Goal: Information Seeking & Learning: Learn about a topic

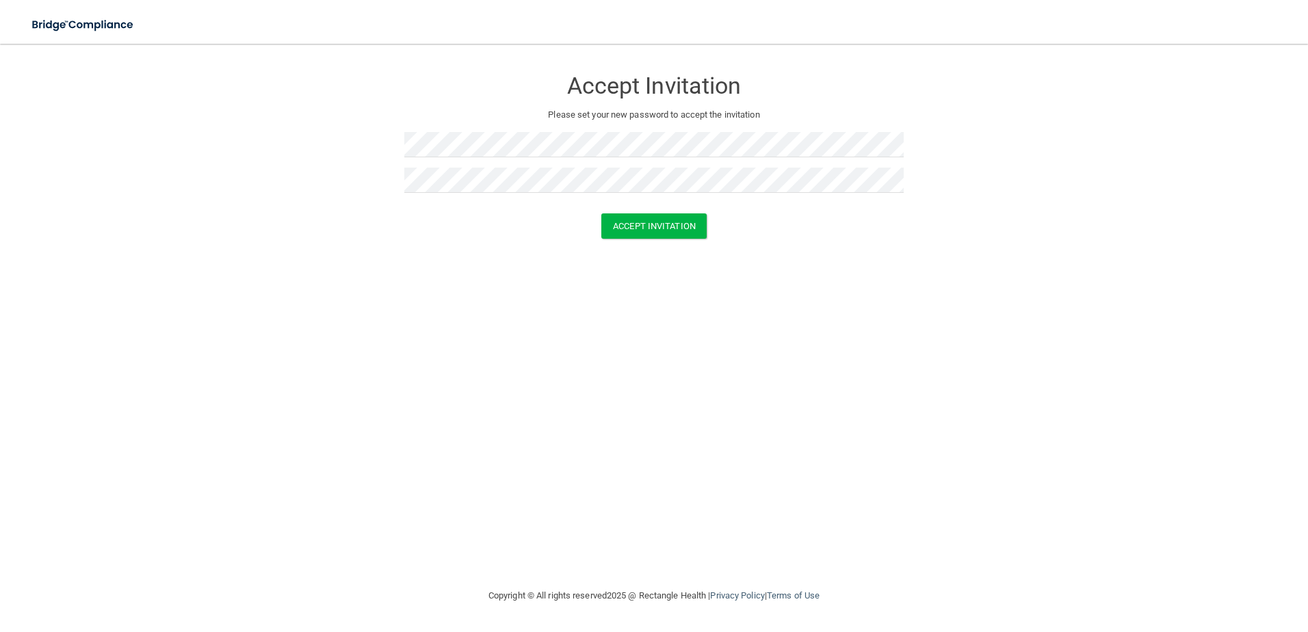
click at [867, 346] on div "Accept Invitation Please set your new password to accept the invitation Accept …" at bounding box center [653, 315] width 1253 height 517
click at [678, 231] on button "Accept Invitation" at bounding box center [653, 225] width 105 height 25
click at [674, 246] on button "Accept Invitation" at bounding box center [653, 245] width 105 height 25
click at [536, 166] on div at bounding box center [653, 150] width 499 height 36
click at [664, 322] on div "Accept Invitation Please set your new password to accept the invitation Token i…" at bounding box center [653, 315] width 1253 height 517
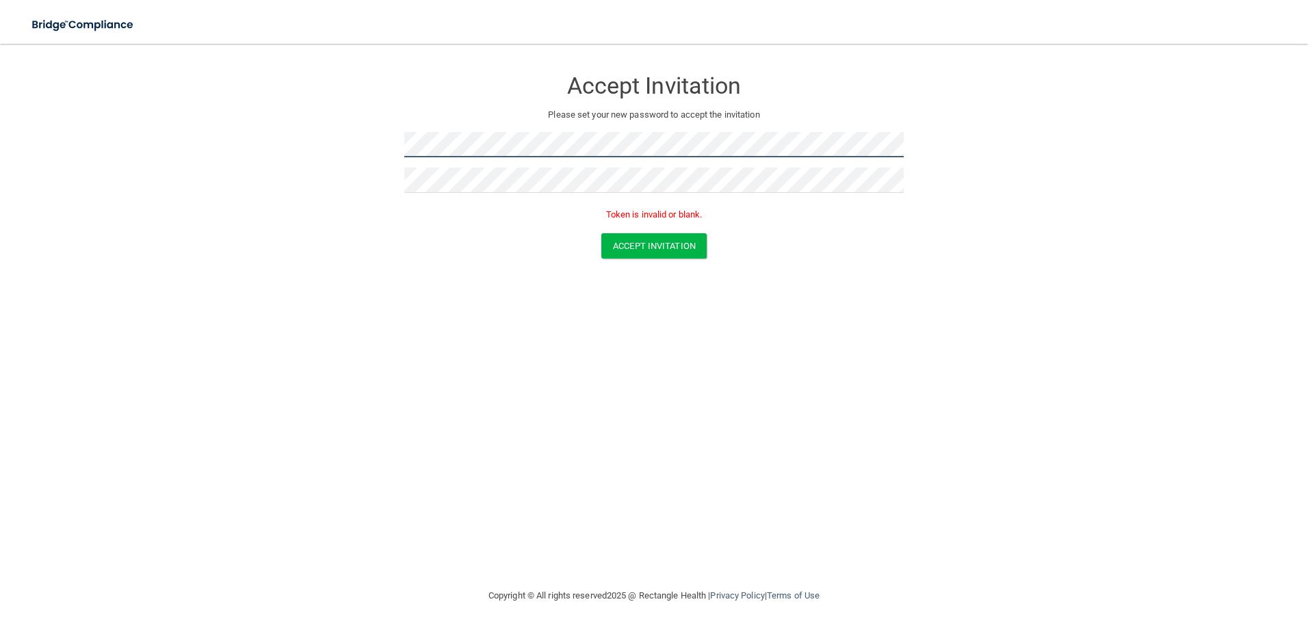
click at [396, 146] on form "Accept Invitation Please set your new password to accept the invitation Token i…" at bounding box center [653, 166] width 1253 height 218
click at [495, 162] on div at bounding box center [653, 150] width 499 height 36
click at [307, 137] on form "Accept Invitation Please set your new password to accept the invitation Token i…" at bounding box center [653, 166] width 1253 height 218
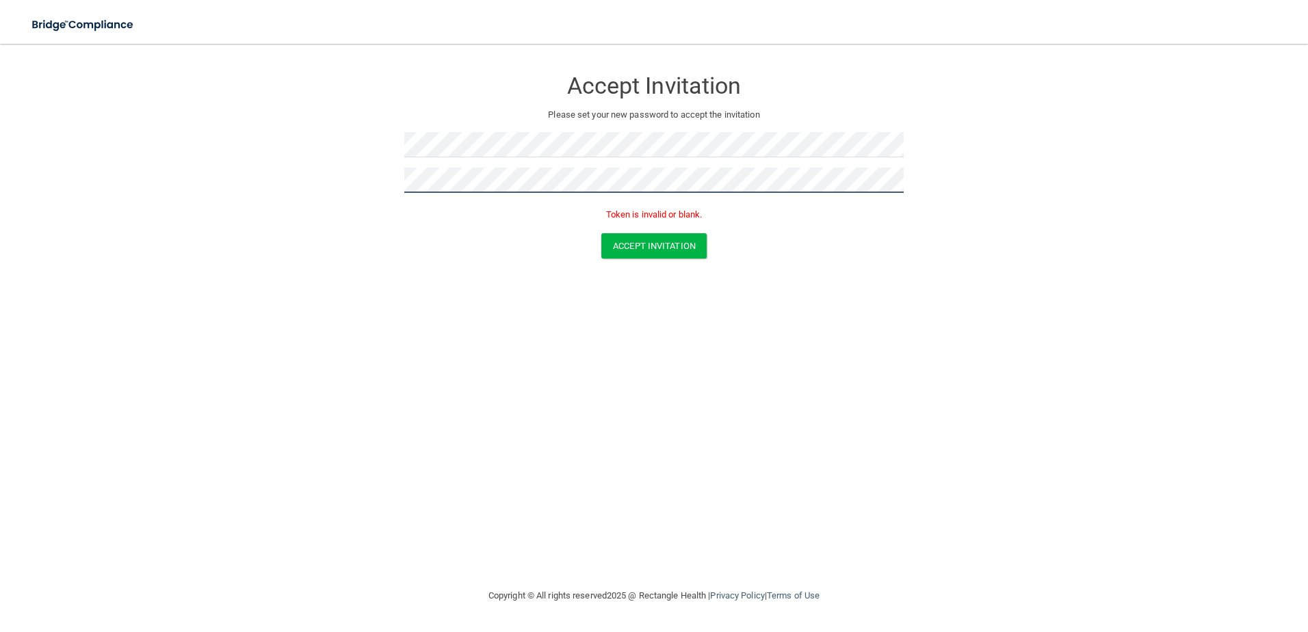
click at [364, 187] on form "Accept Invitation Please set your new password to accept the invitation Token i…" at bounding box center [653, 166] width 1253 height 218
click at [657, 253] on button "Accept Invitation" at bounding box center [653, 245] width 105 height 25
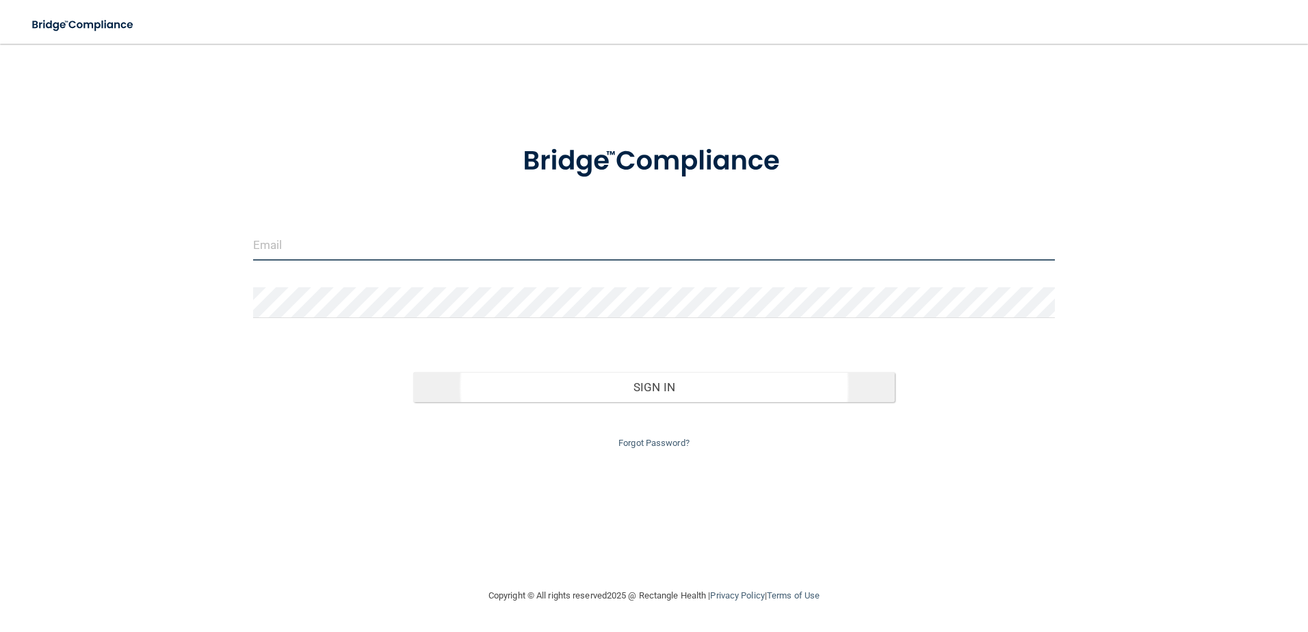
type input "[EMAIL_ADDRESS][DOMAIN_NAME]"
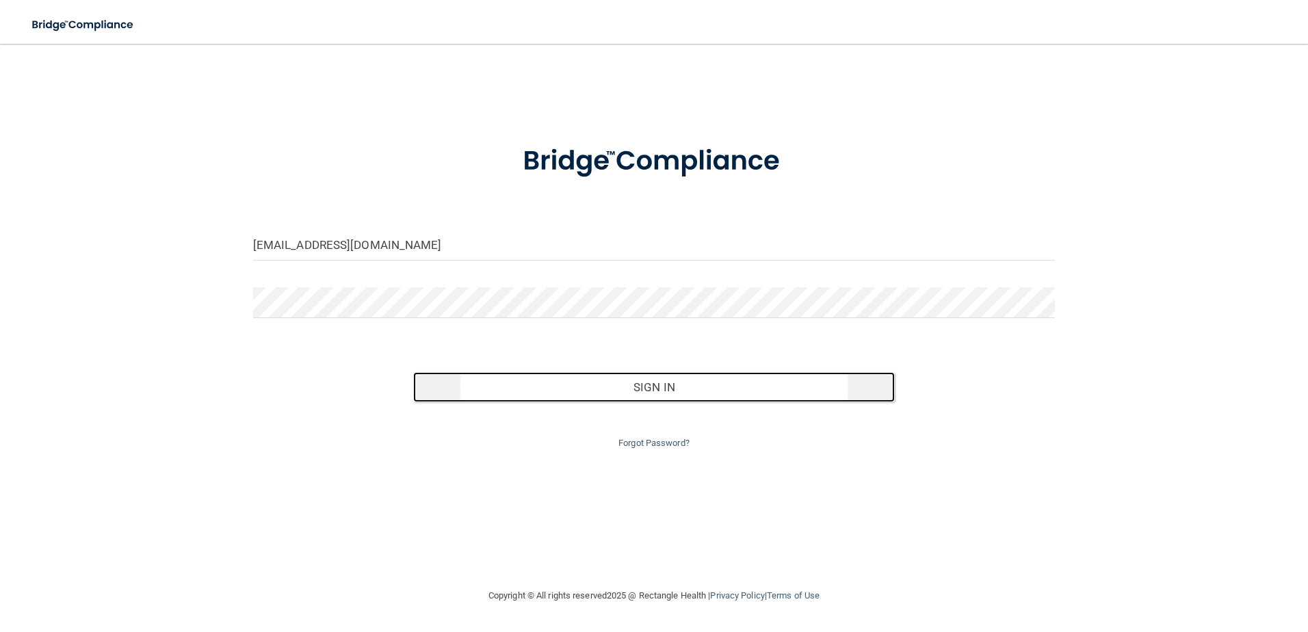
click at [607, 388] on button "Sign In" at bounding box center [654, 387] width 482 height 30
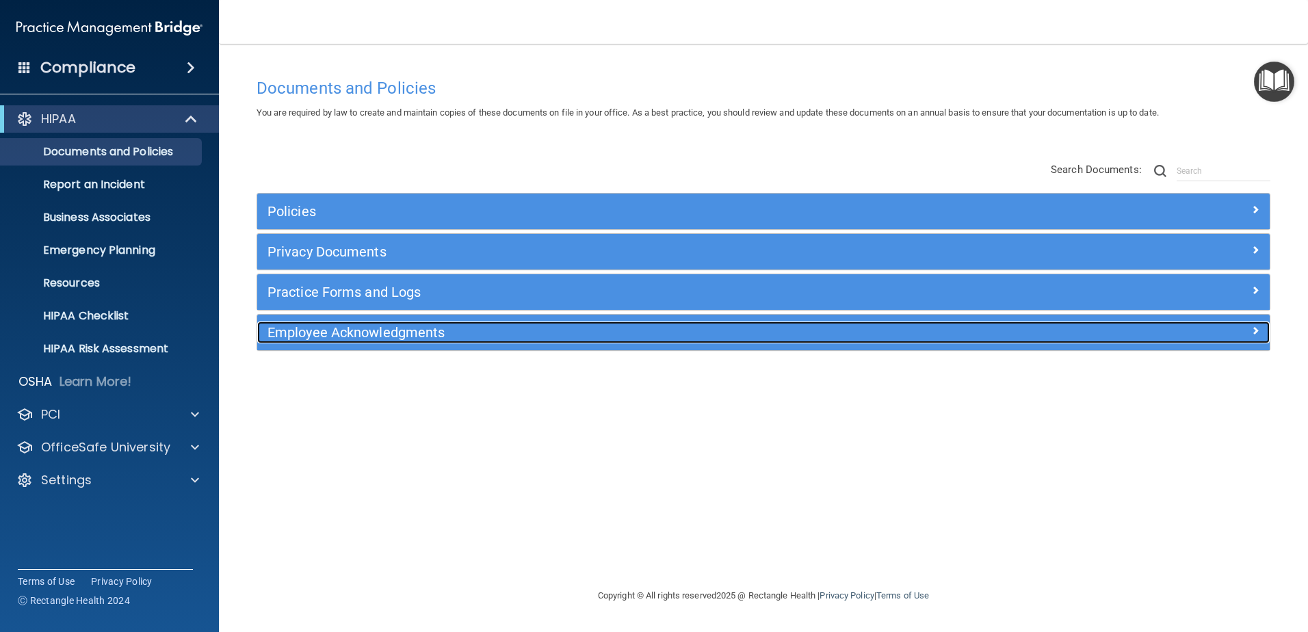
click at [761, 335] on h5 "Employee Acknowledgments" at bounding box center [636, 332] width 739 height 15
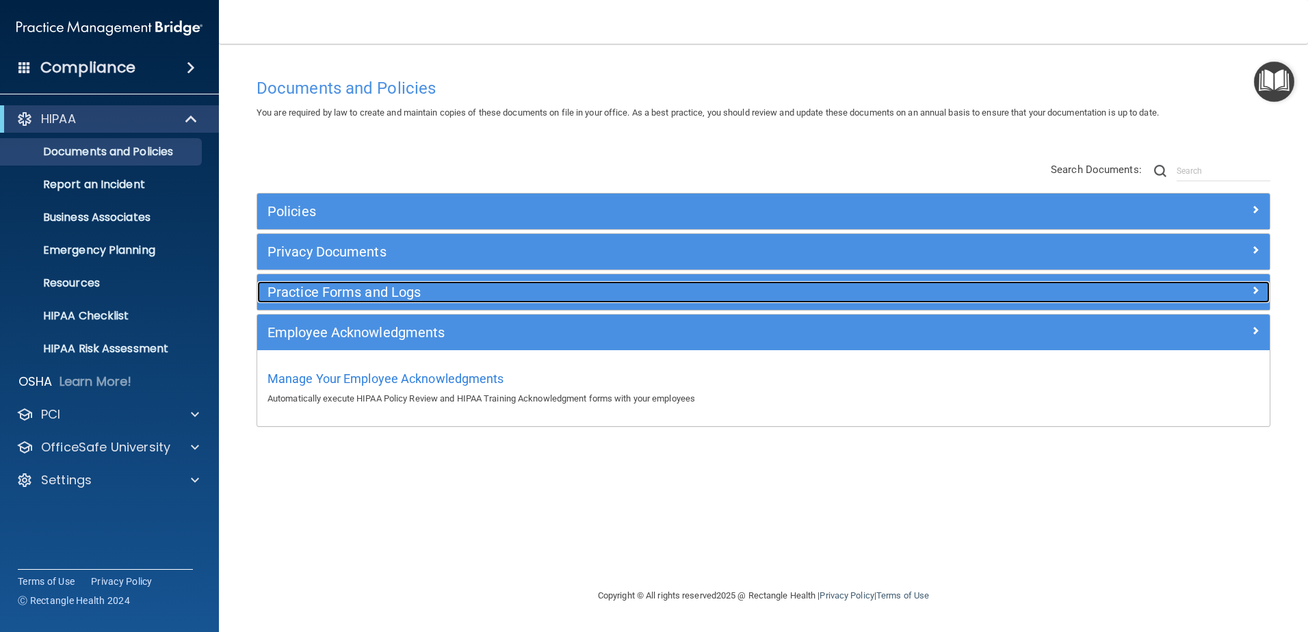
click at [735, 297] on h5 "Practice Forms and Logs" at bounding box center [636, 292] width 739 height 15
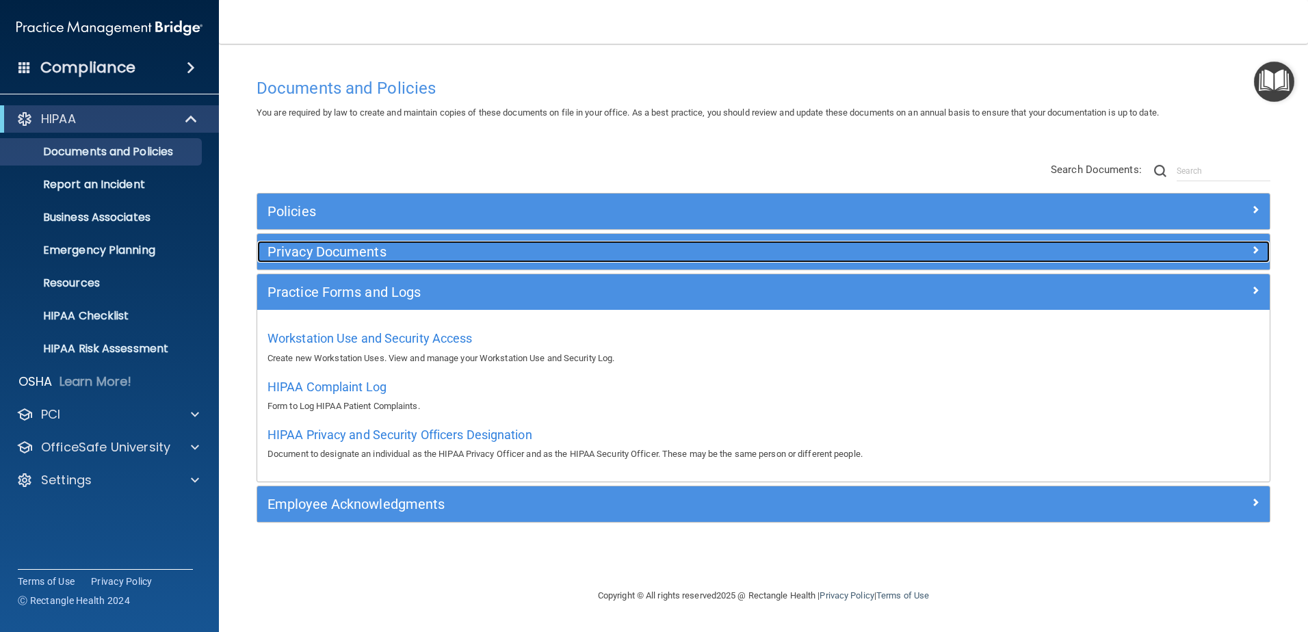
click at [322, 255] on h5 "Privacy Documents" at bounding box center [636, 251] width 739 height 15
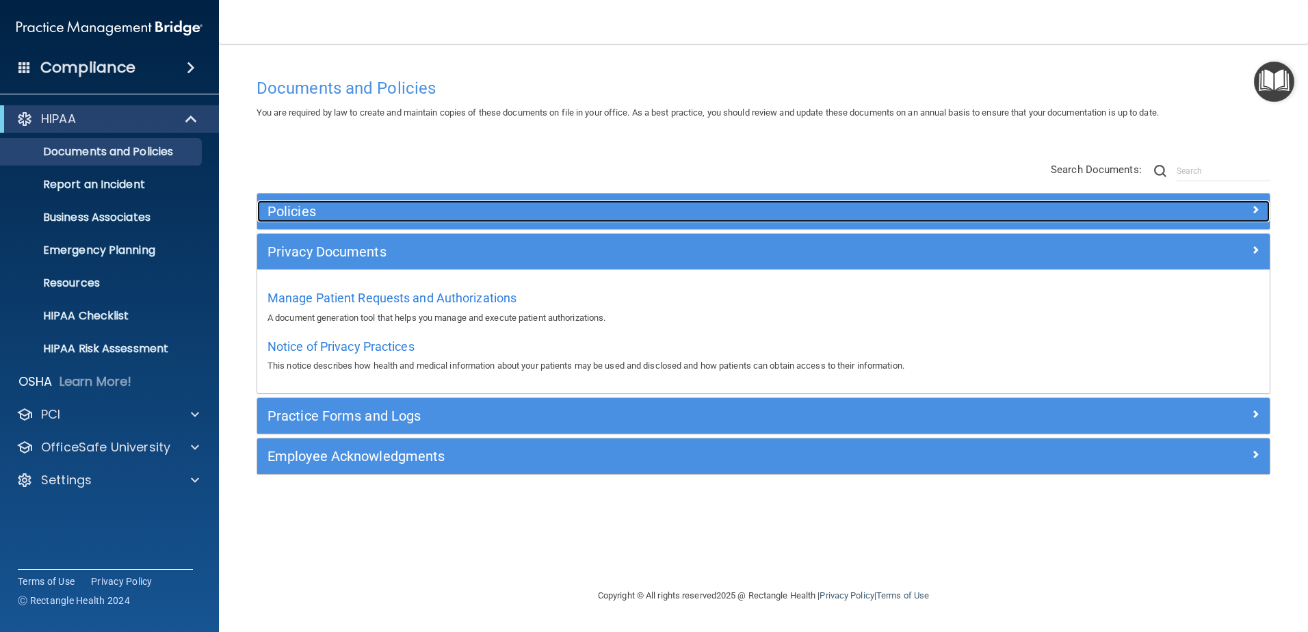
click at [318, 215] on h5 "Policies" at bounding box center [636, 211] width 739 height 15
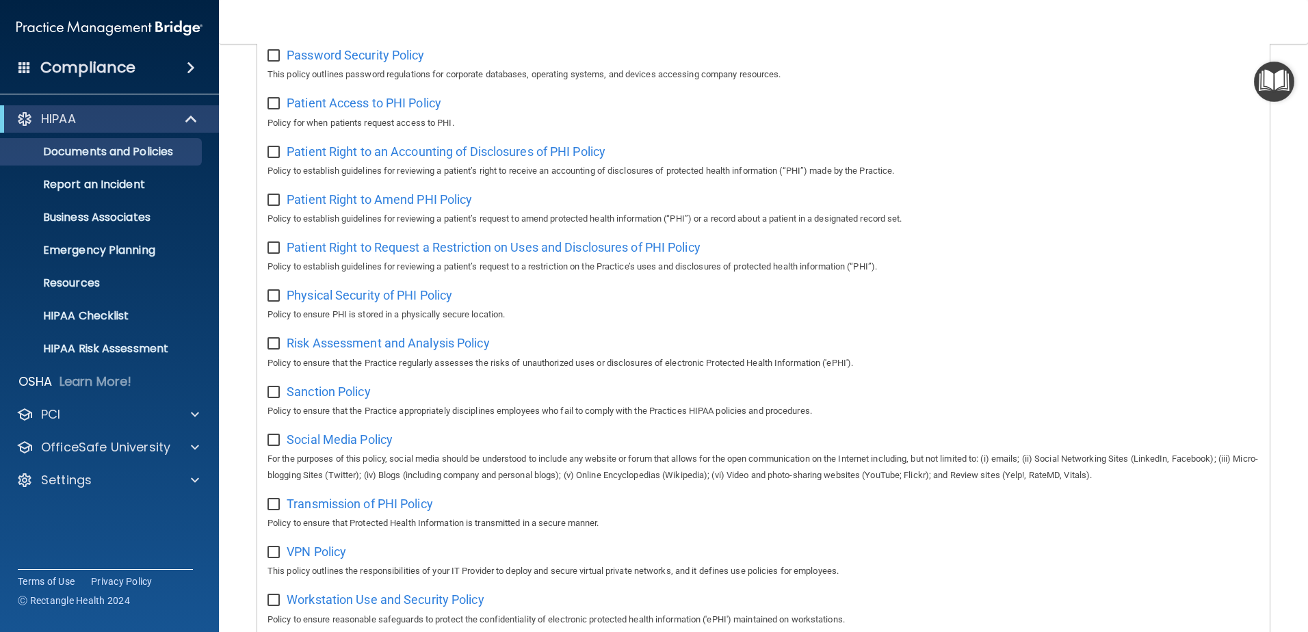
scroll to position [889, 0]
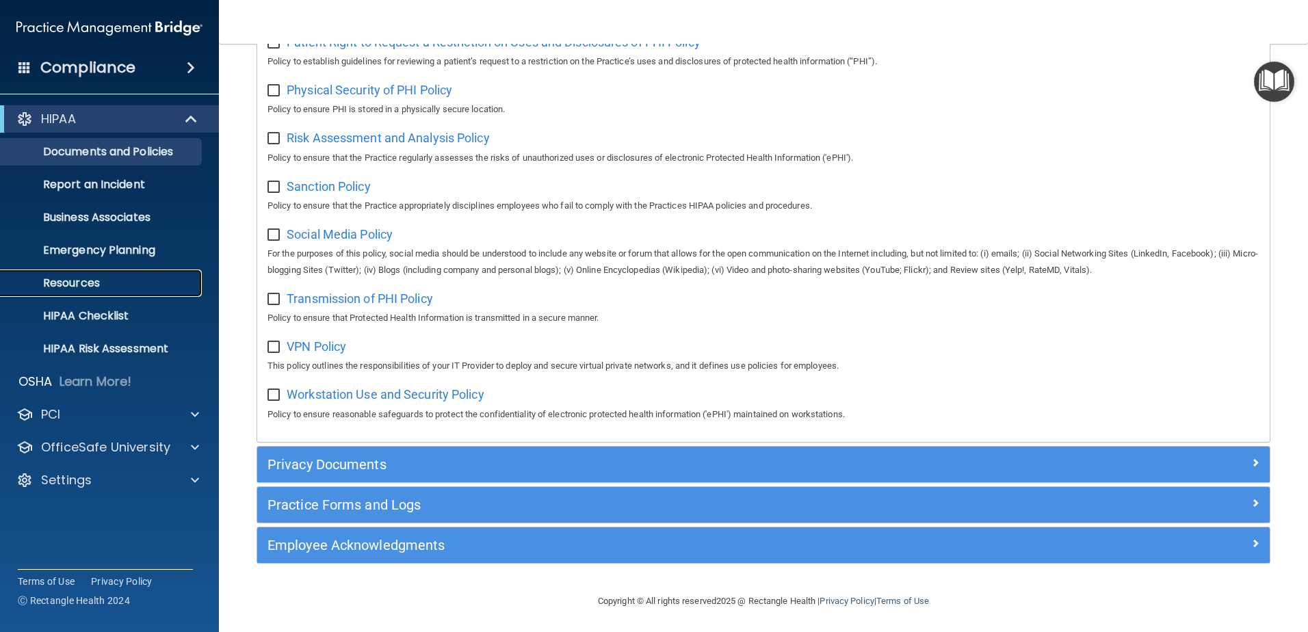
click at [56, 273] on link "Resources" at bounding box center [93, 283] width 215 height 27
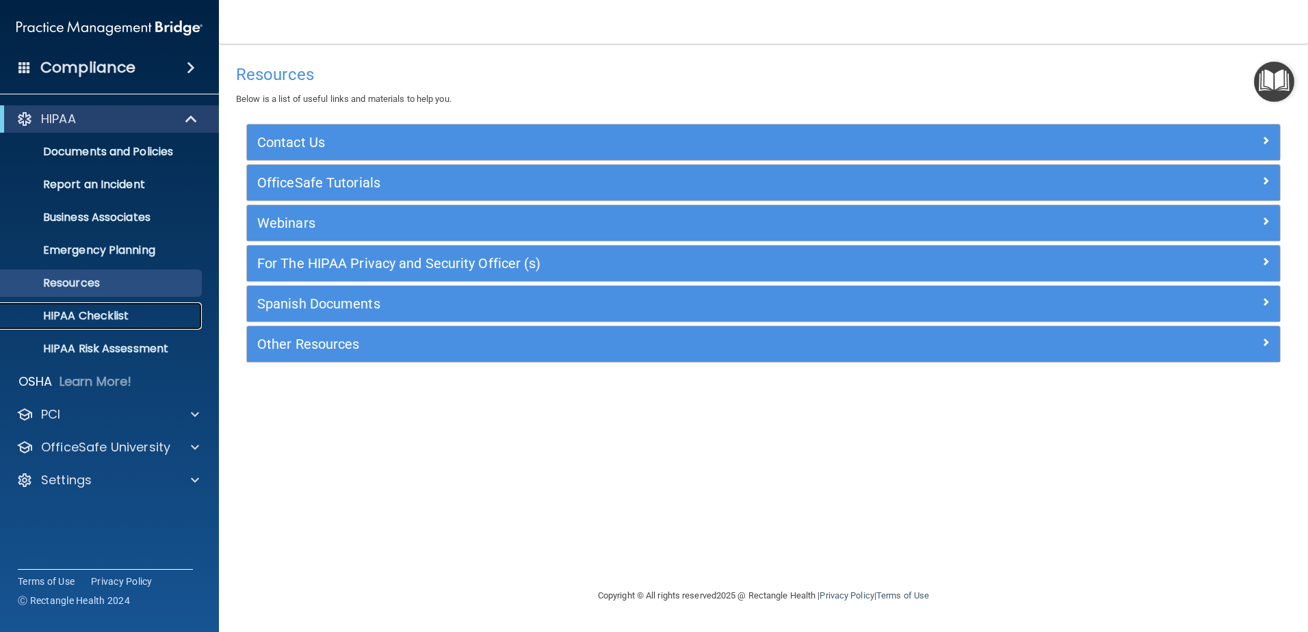
click at [117, 313] on p "HIPAA Checklist" at bounding box center [102, 316] width 187 height 14
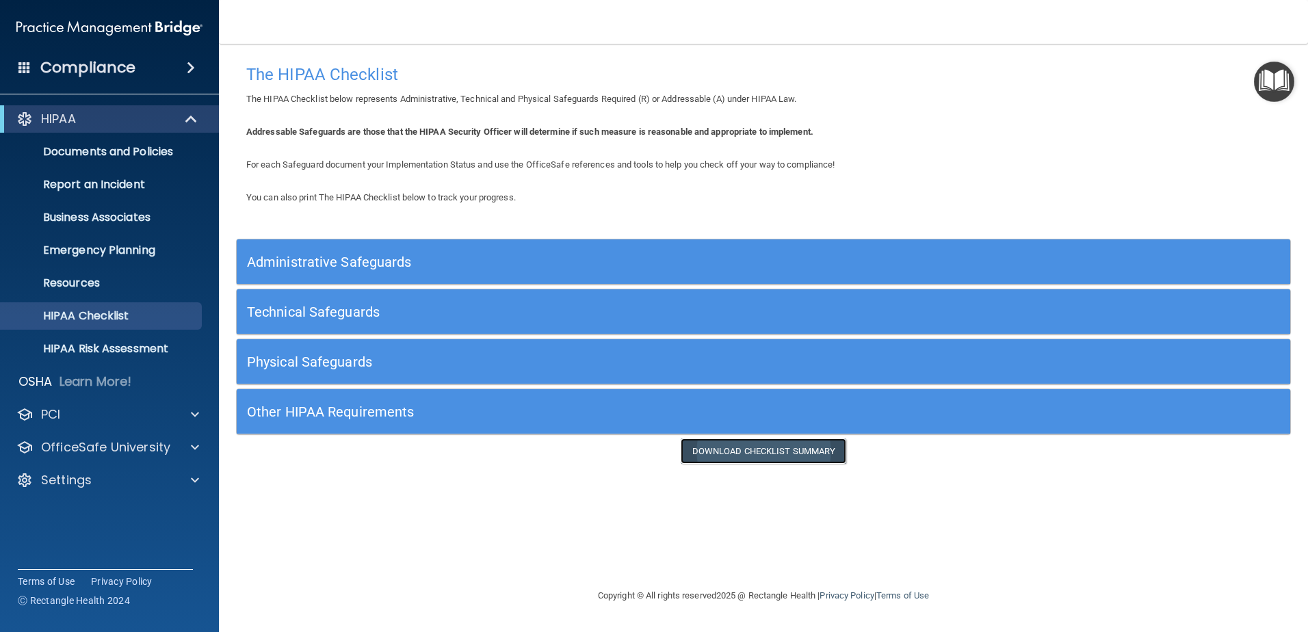
click at [758, 452] on link "Download Checklist Summary" at bounding box center [764, 451] width 166 height 25
click at [153, 143] on link "Documents and Policies" at bounding box center [93, 151] width 215 height 27
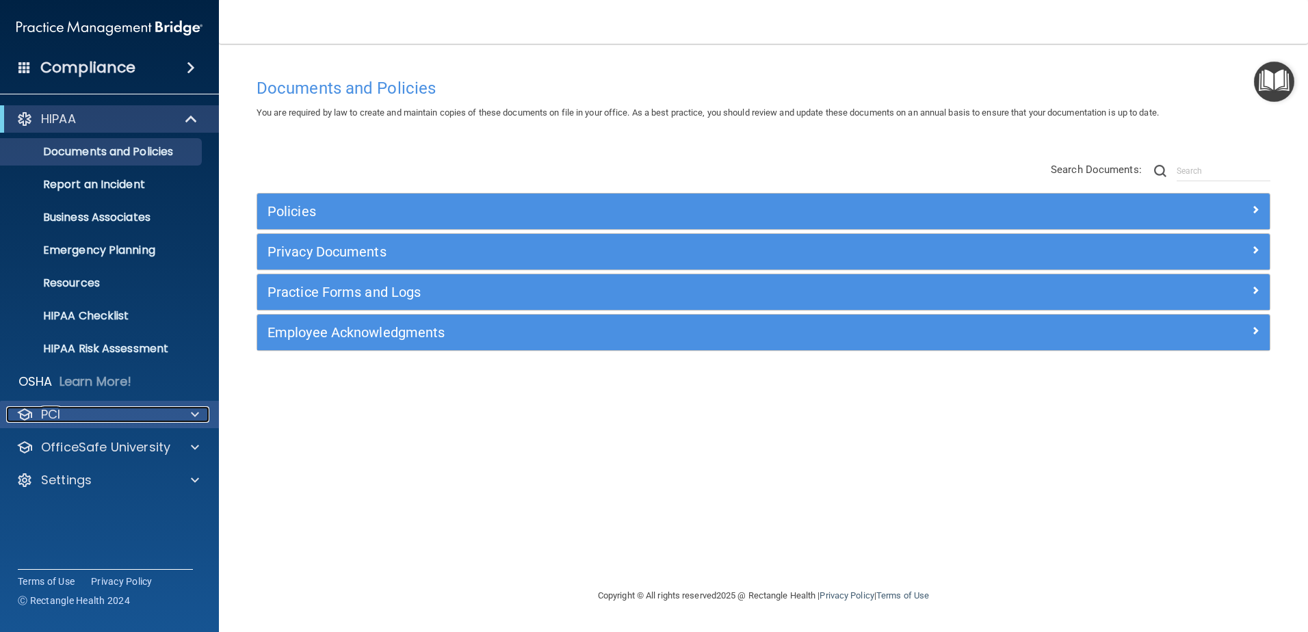
click at [77, 414] on div "PCI" at bounding box center [91, 414] width 170 height 16
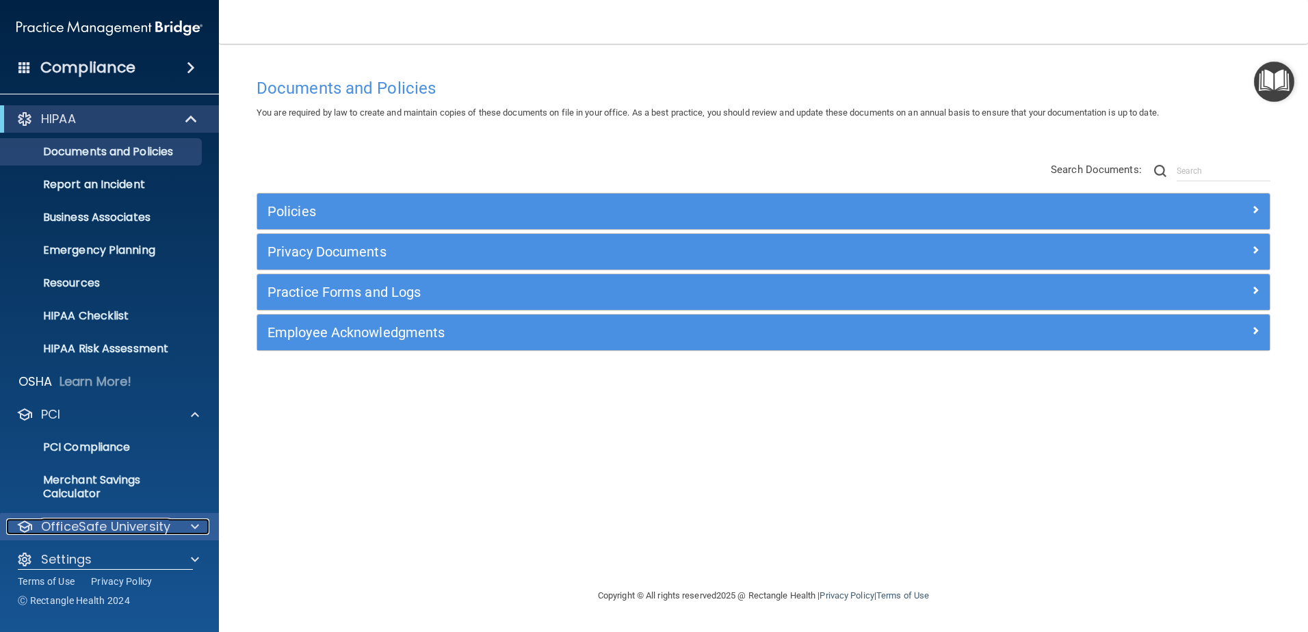
click at [133, 519] on p "OfficeSafe University" at bounding box center [105, 527] width 129 height 16
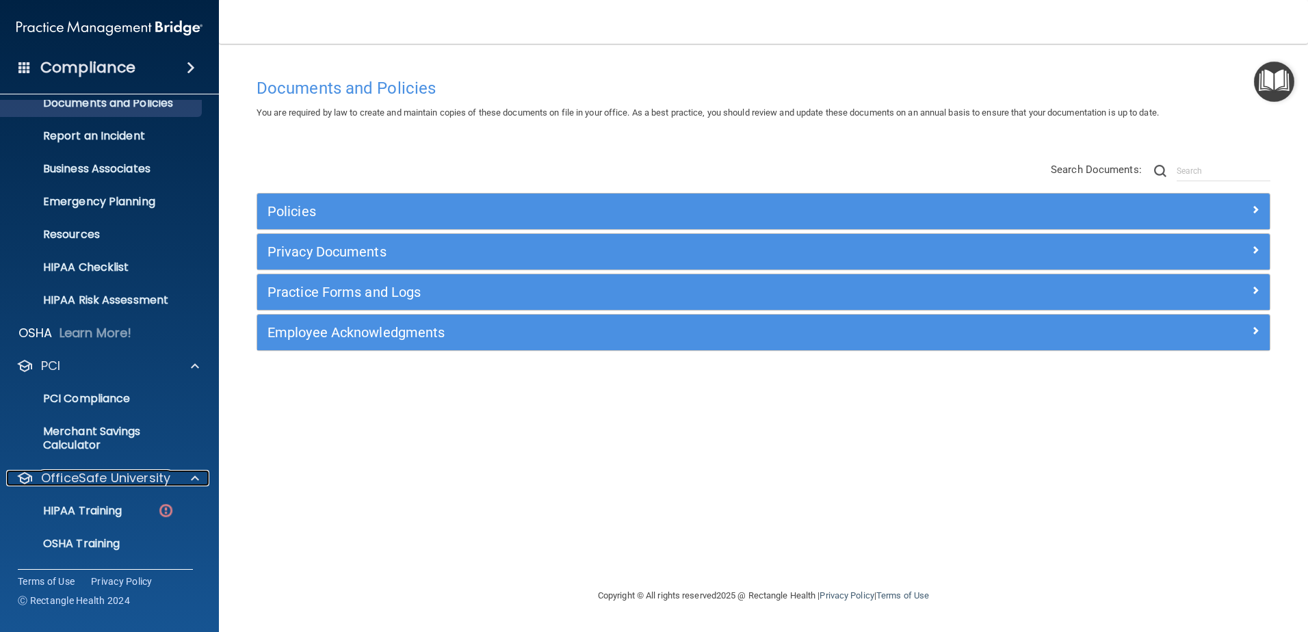
scroll to position [114, 0]
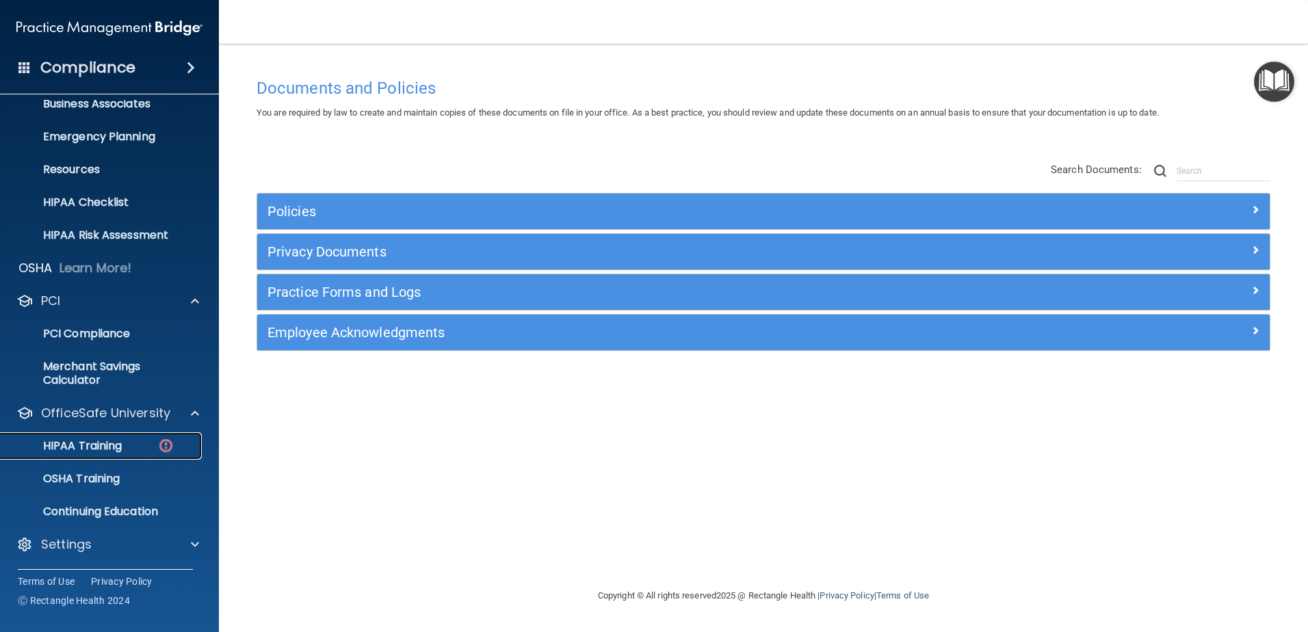
click at [133, 437] on link "HIPAA Training" at bounding box center [93, 445] width 215 height 27
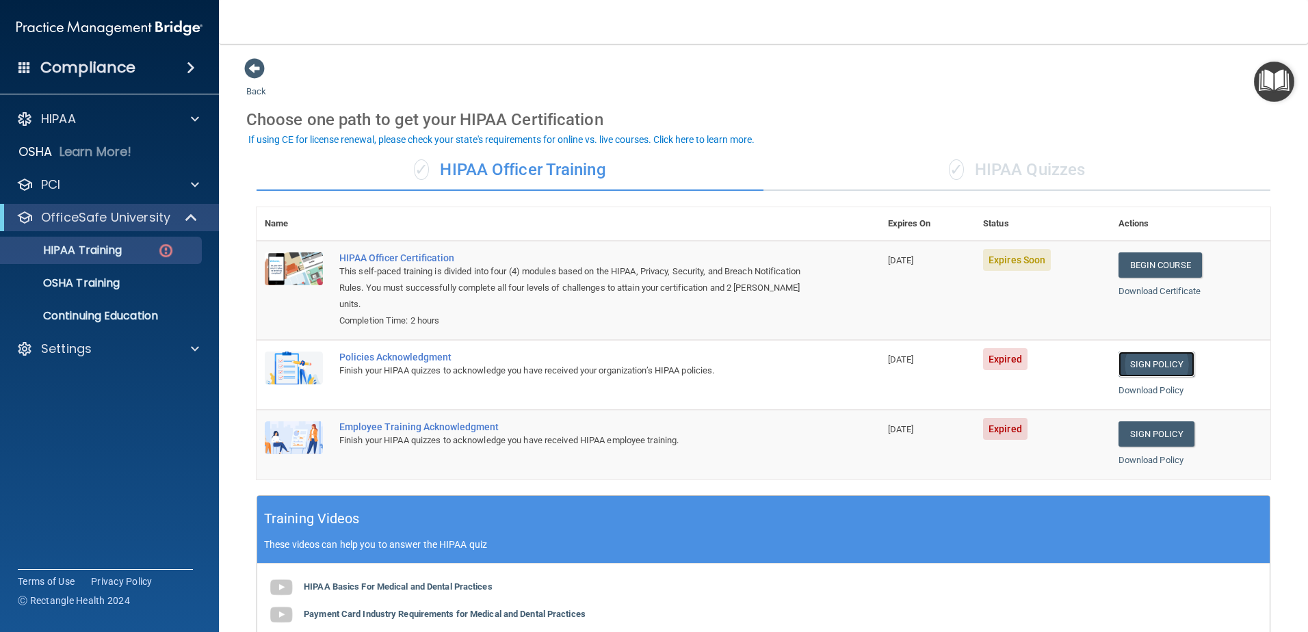
click at [1157, 363] on link "Sign Policy" at bounding box center [1157, 364] width 76 height 25
click at [1129, 272] on link "Begin Course" at bounding box center [1160, 264] width 83 height 25
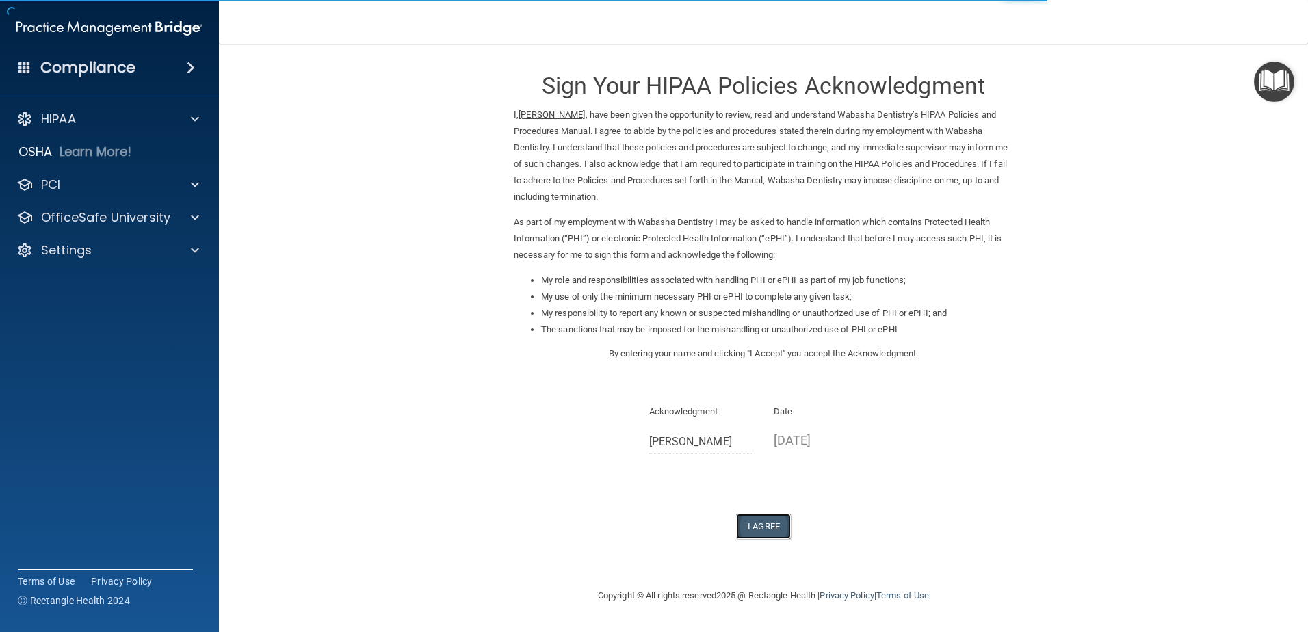
click at [771, 517] on button "I Agree" at bounding box center [763, 526] width 55 height 25
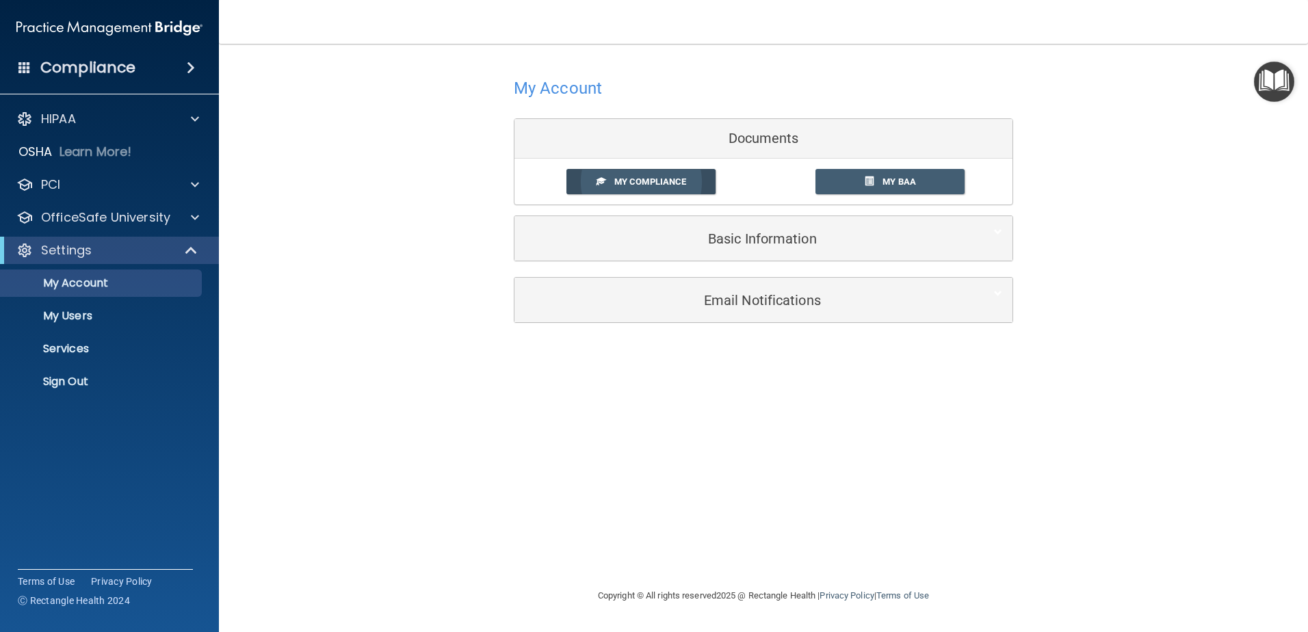
click at [679, 179] on span "My Compliance" at bounding box center [650, 182] width 72 height 10
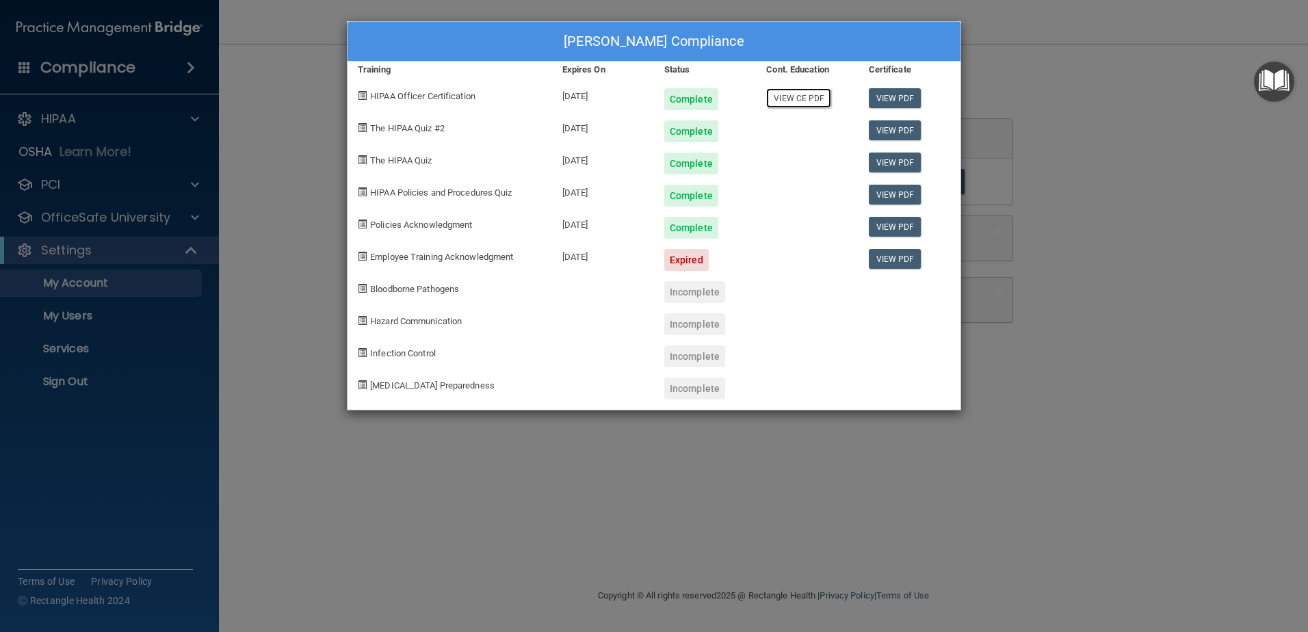
click at [802, 102] on link "View CE PDF" at bounding box center [798, 98] width 65 height 20
click at [677, 268] on div "Expired" at bounding box center [686, 260] width 44 height 22
click at [701, 259] on div "Expired" at bounding box center [686, 260] width 44 height 22
click at [907, 254] on link "View PDF" at bounding box center [895, 259] width 53 height 20
click at [366, 257] on span at bounding box center [362, 256] width 9 height 9
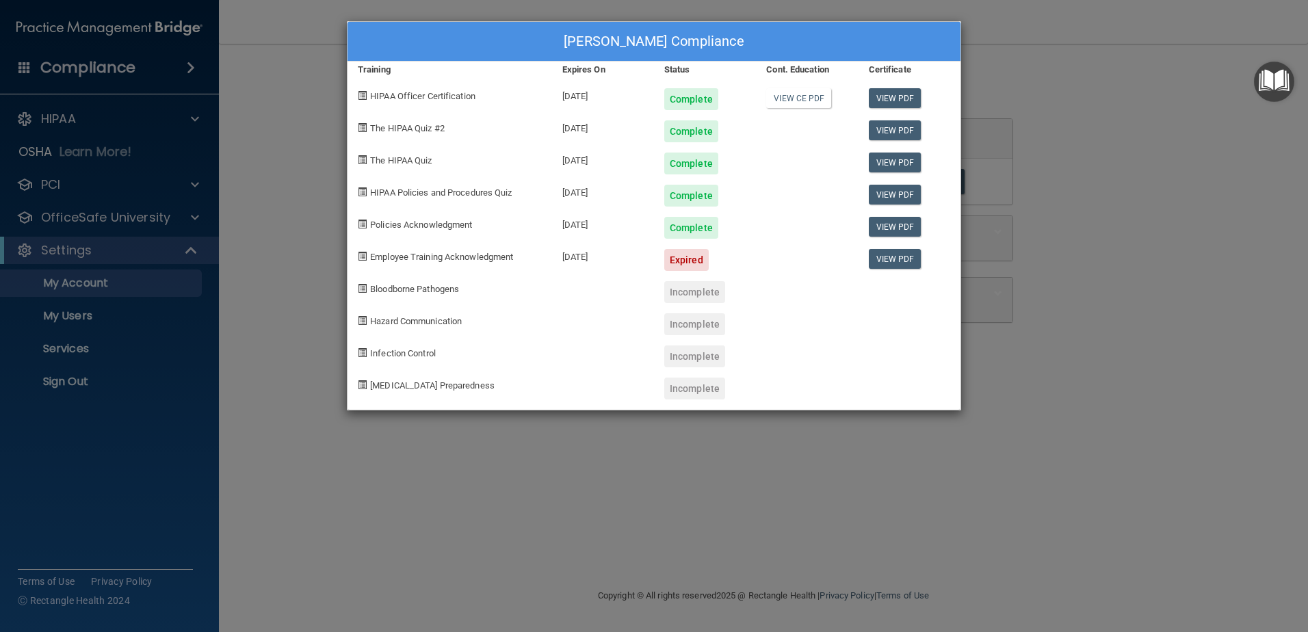
click at [387, 254] on span "Employee Training Acknowledgment" at bounding box center [441, 257] width 143 height 10
click at [444, 258] on span "Employee Training Acknowledgment" at bounding box center [441, 257] width 143 height 10
click at [524, 273] on div "Bloodborne Pathogens" at bounding box center [450, 287] width 205 height 32
click at [563, 265] on div "06/27/2025" at bounding box center [603, 255] width 102 height 32
click at [578, 259] on div "06/27/2025" at bounding box center [603, 255] width 102 height 32
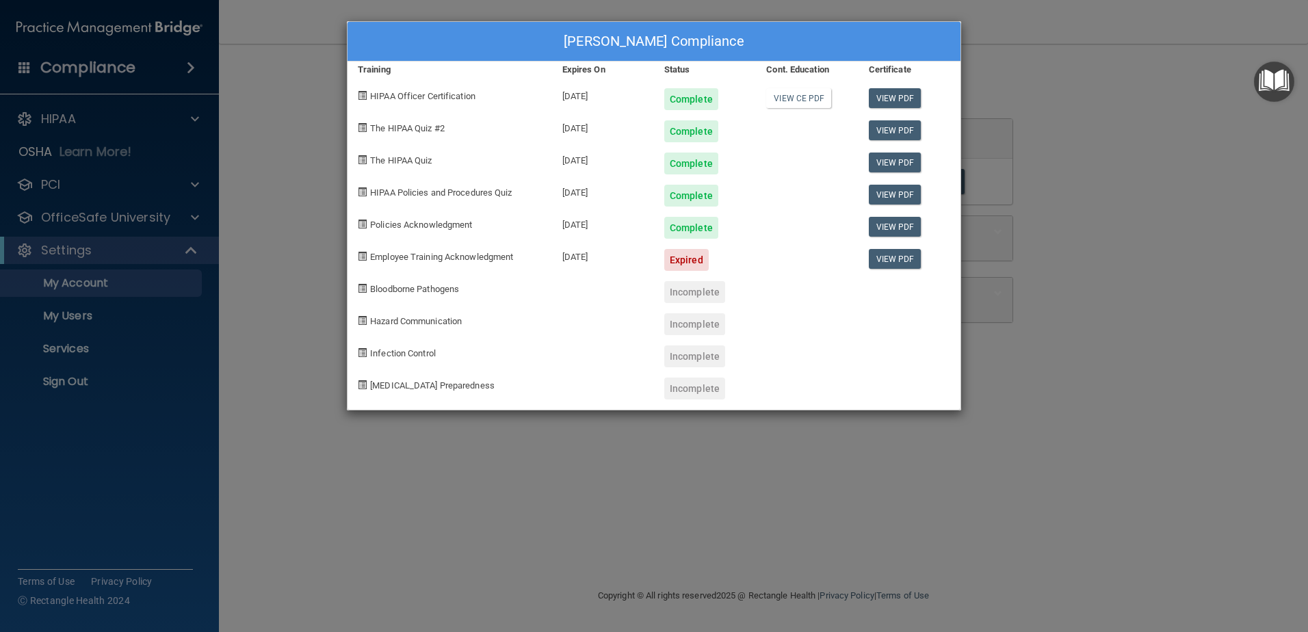
click at [607, 259] on div "06/27/2025" at bounding box center [603, 255] width 102 height 32
click at [685, 252] on div "Expired" at bounding box center [686, 260] width 44 height 22
click at [676, 267] on div "Expired" at bounding box center [686, 260] width 44 height 22
click at [894, 262] on link "View PDF" at bounding box center [895, 259] width 53 height 20
click at [595, 252] on div "[DATE]" at bounding box center [603, 255] width 102 height 32
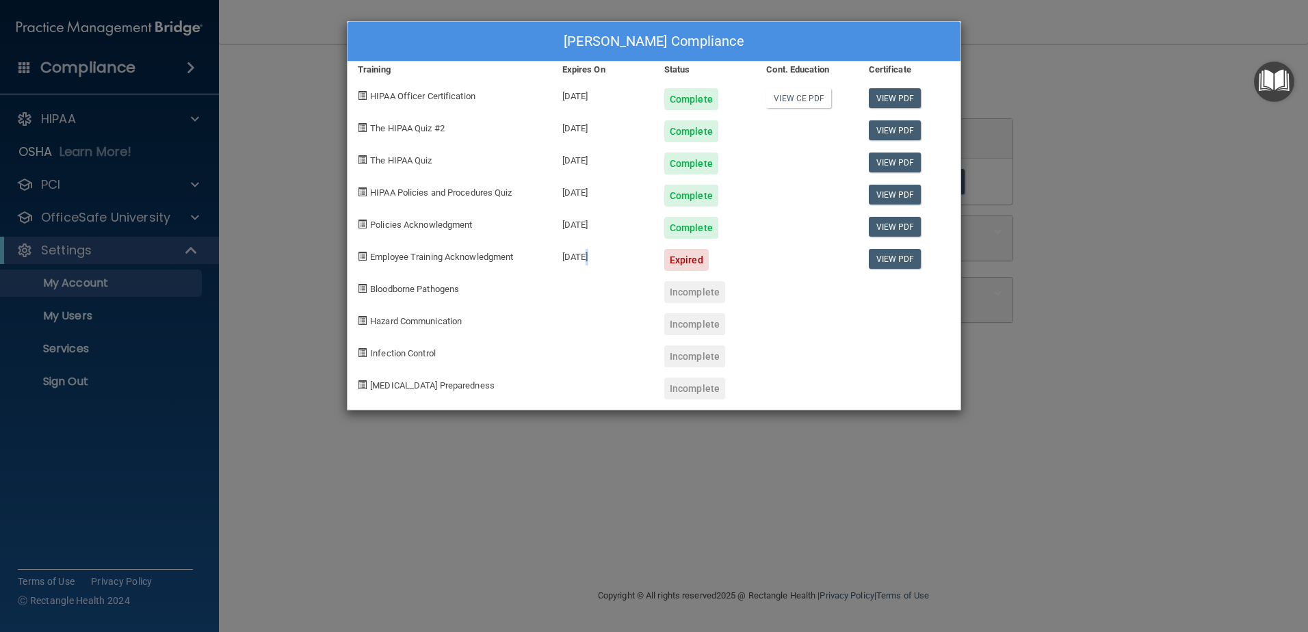
click at [585, 258] on div "[DATE]" at bounding box center [603, 255] width 102 height 32
click at [697, 265] on div "Expired" at bounding box center [686, 260] width 44 height 22
click at [882, 249] on link "View PDF" at bounding box center [895, 259] width 53 height 20
click at [690, 259] on div "Expired" at bounding box center [686, 260] width 44 height 22
click at [636, 249] on div "06/27/2025" at bounding box center [603, 255] width 102 height 32
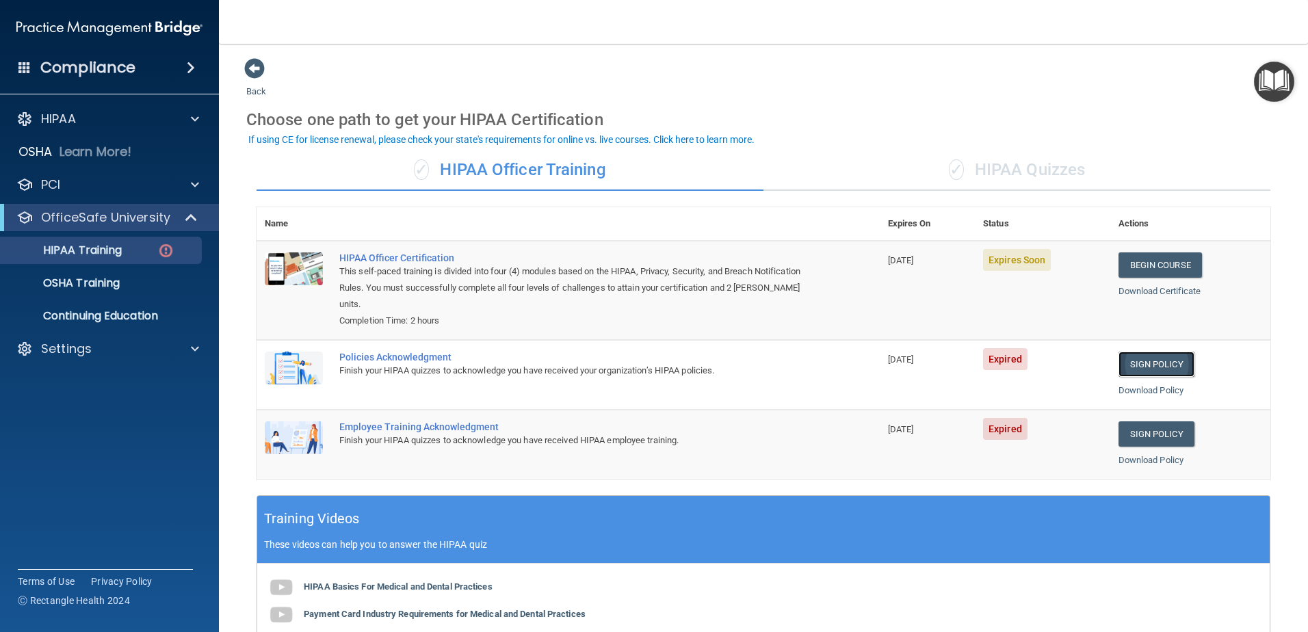
click at [1157, 371] on link "Sign Policy" at bounding box center [1157, 364] width 76 height 25
click at [281, 361] on img at bounding box center [294, 368] width 58 height 33
click at [393, 366] on div "Finish your HIPAA quizzes to acknowledge you have received your organization’s …" at bounding box center [575, 371] width 472 height 16
click at [1146, 365] on link "Sign Policy" at bounding box center [1157, 364] width 76 height 25
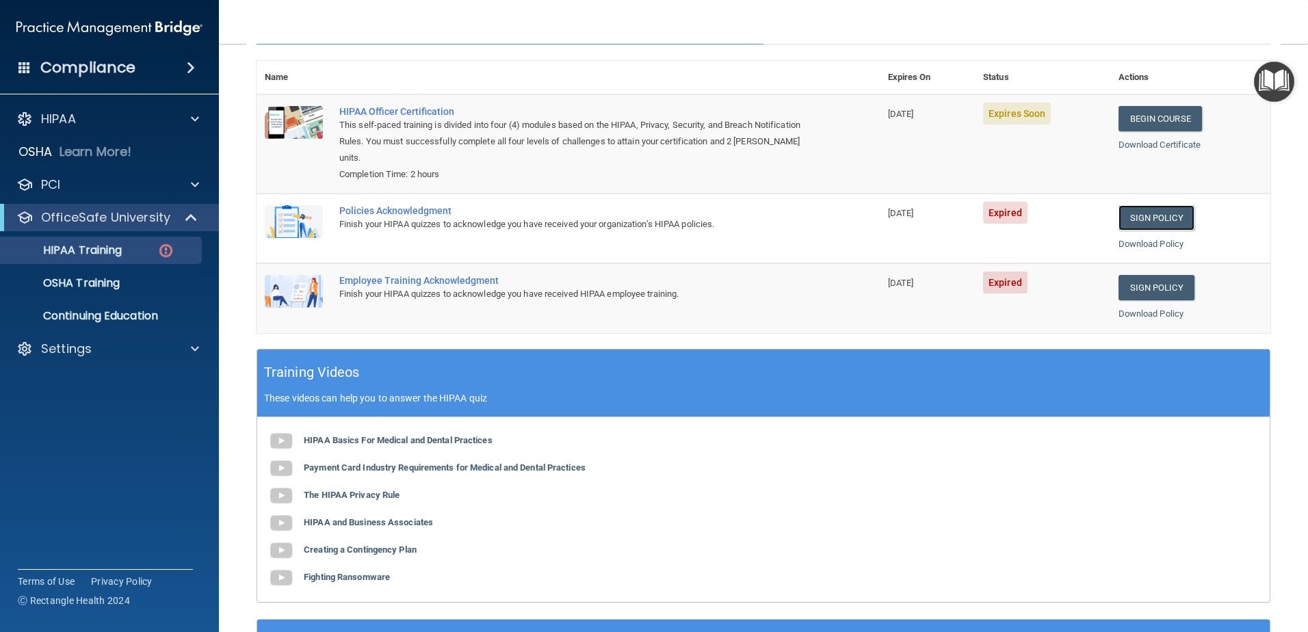
scroll to position [15, 0]
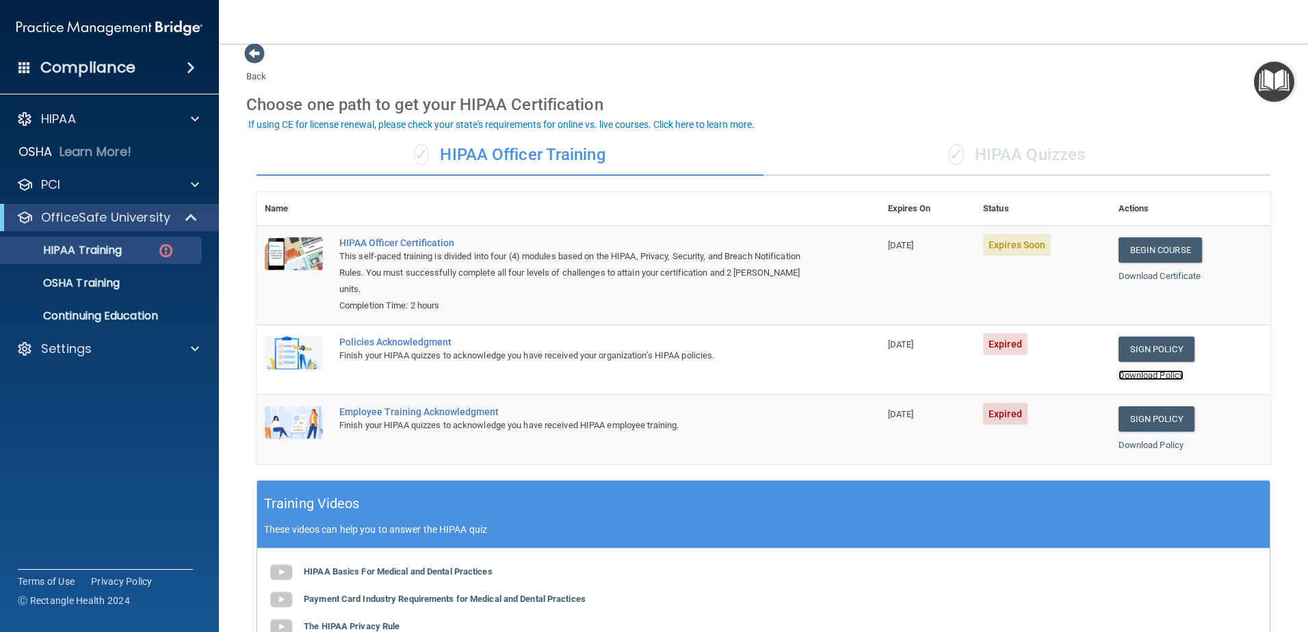
click at [1143, 376] on link "Download Policy" at bounding box center [1152, 375] width 66 height 10
click at [1161, 241] on link "Begin Course" at bounding box center [1160, 249] width 83 height 25
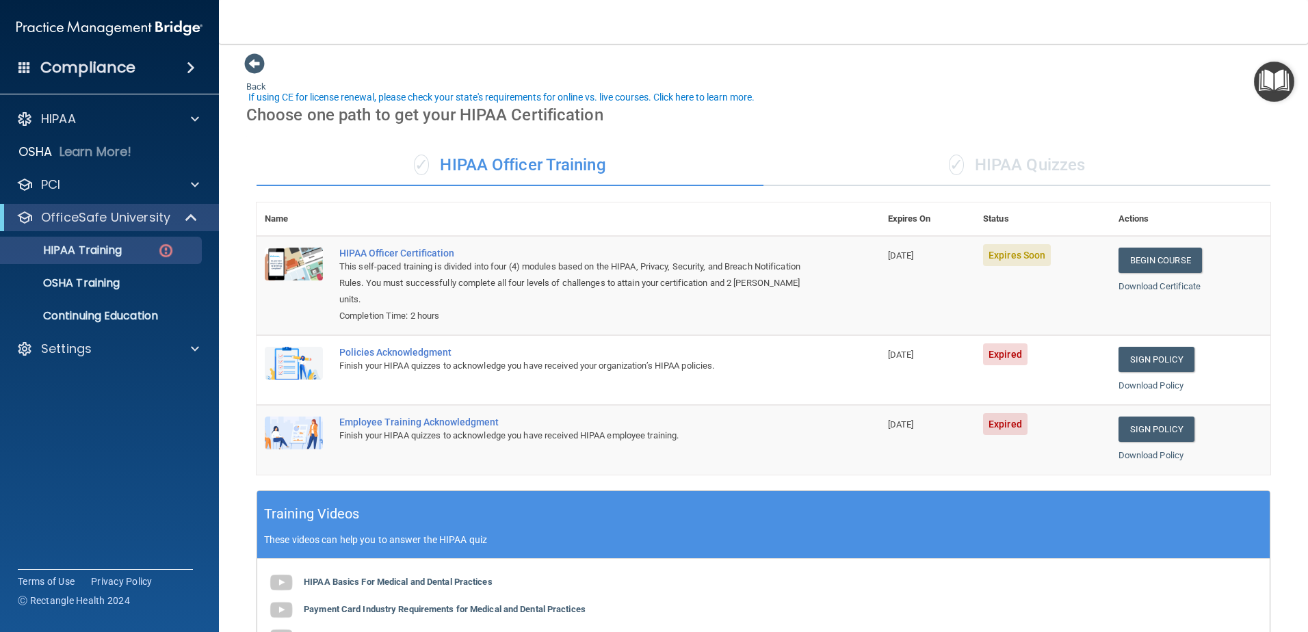
scroll to position [0, 0]
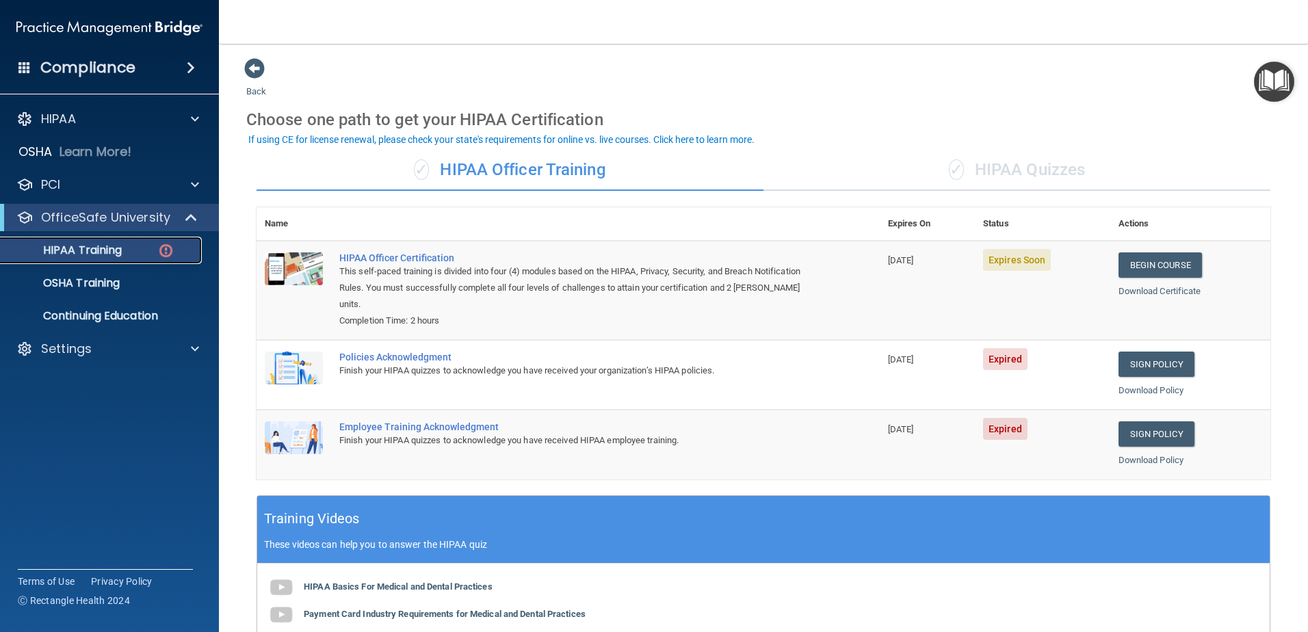
click at [163, 246] on img at bounding box center [165, 250] width 17 height 17
click at [104, 248] on p "HIPAA Training" at bounding box center [65, 251] width 113 height 14
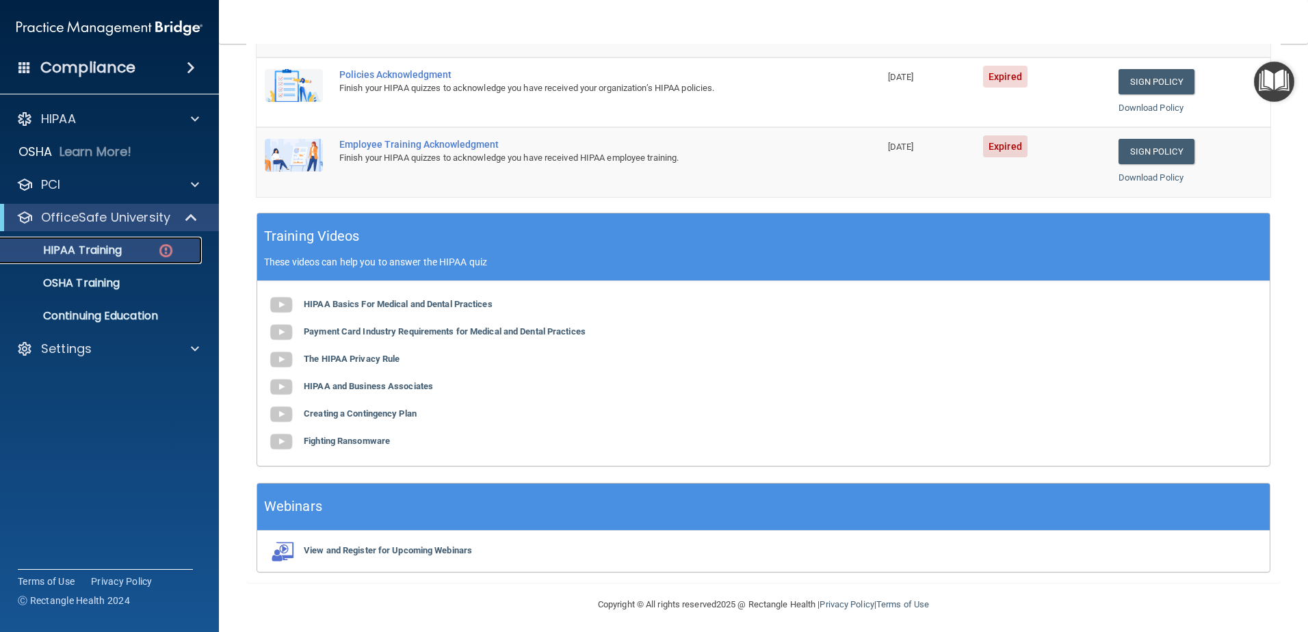
scroll to position [289, 0]
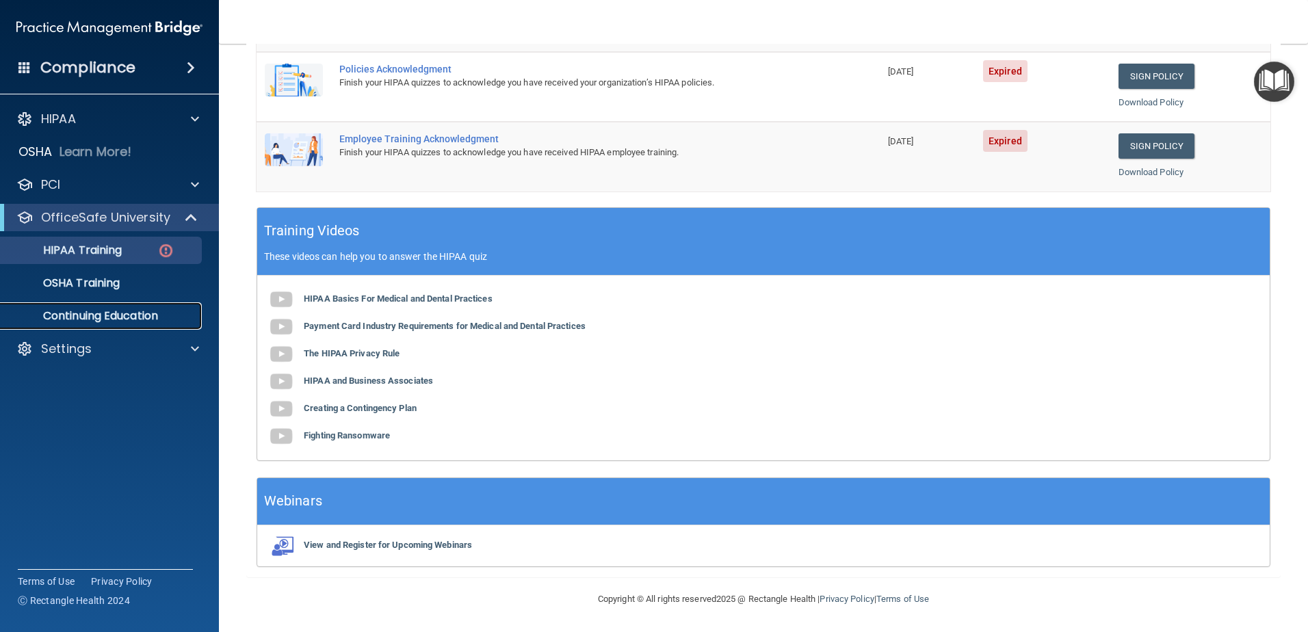
click at [73, 309] on p "Continuing Education" at bounding box center [102, 316] width 187 height 14
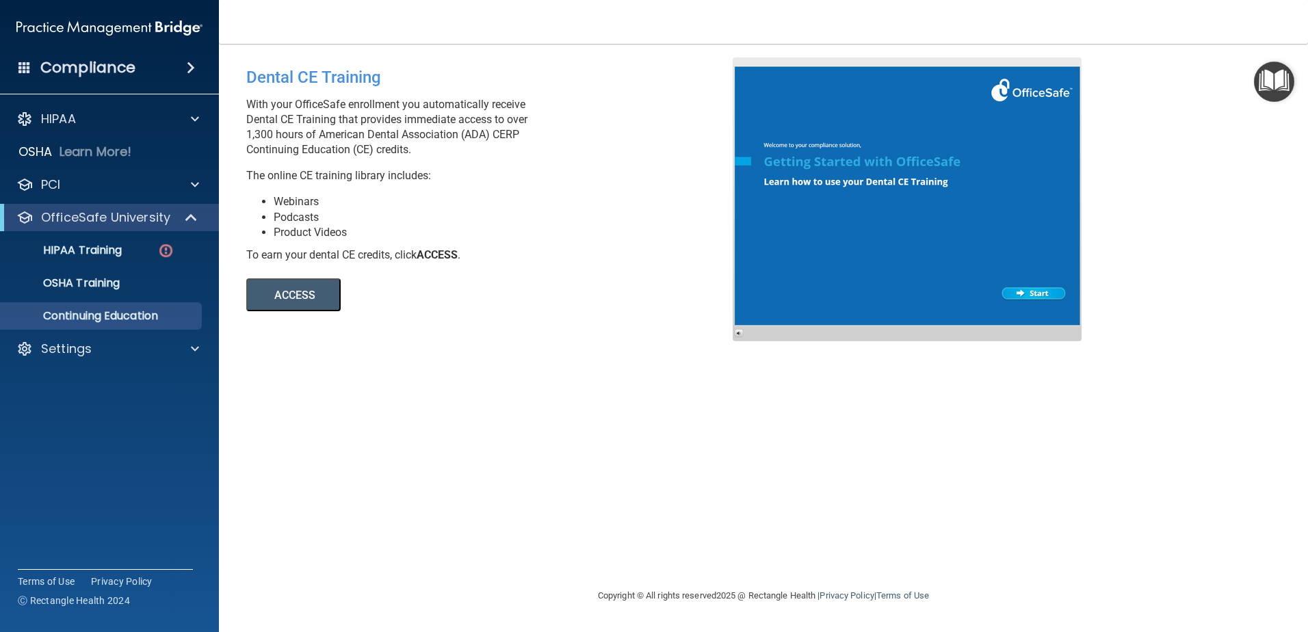
click at [296, 285] on button "ACCESS" at bounding box center [293, 294] width 94 height 33
click at [133, 282] on div "OSHA Training" at bounding box center [102, 283] width 187 height 14
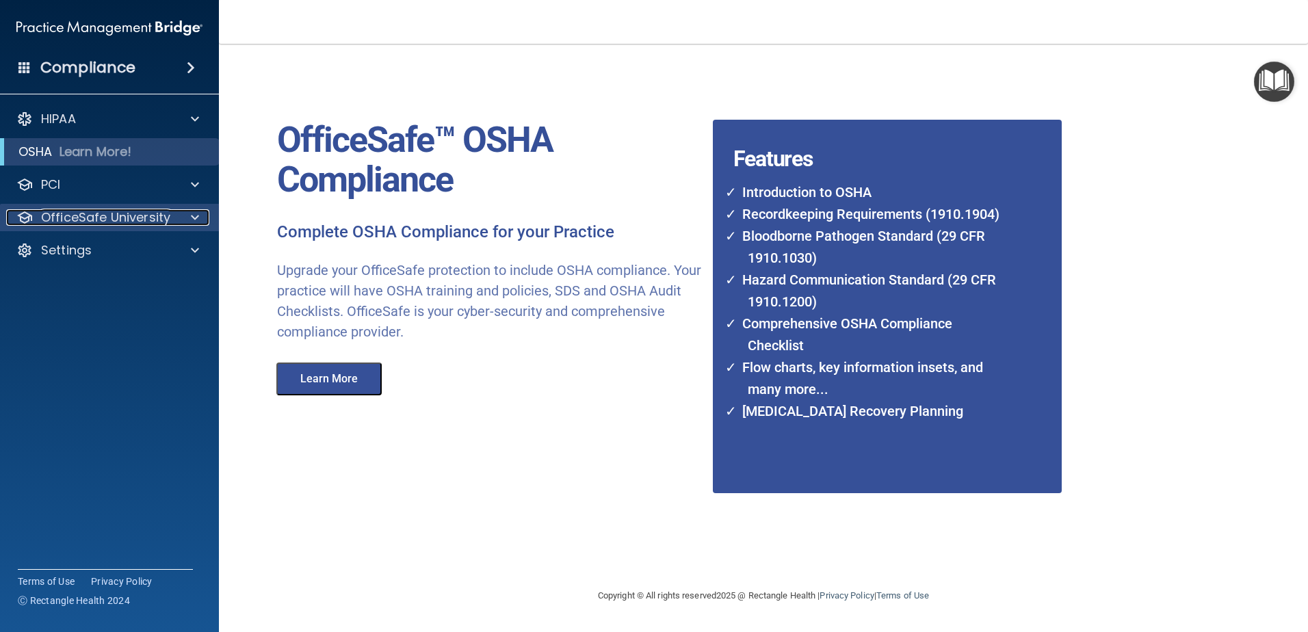
click at [101, 220] on p "OfficeSafe University" at bounding box center [105, 217] width 129 height 16
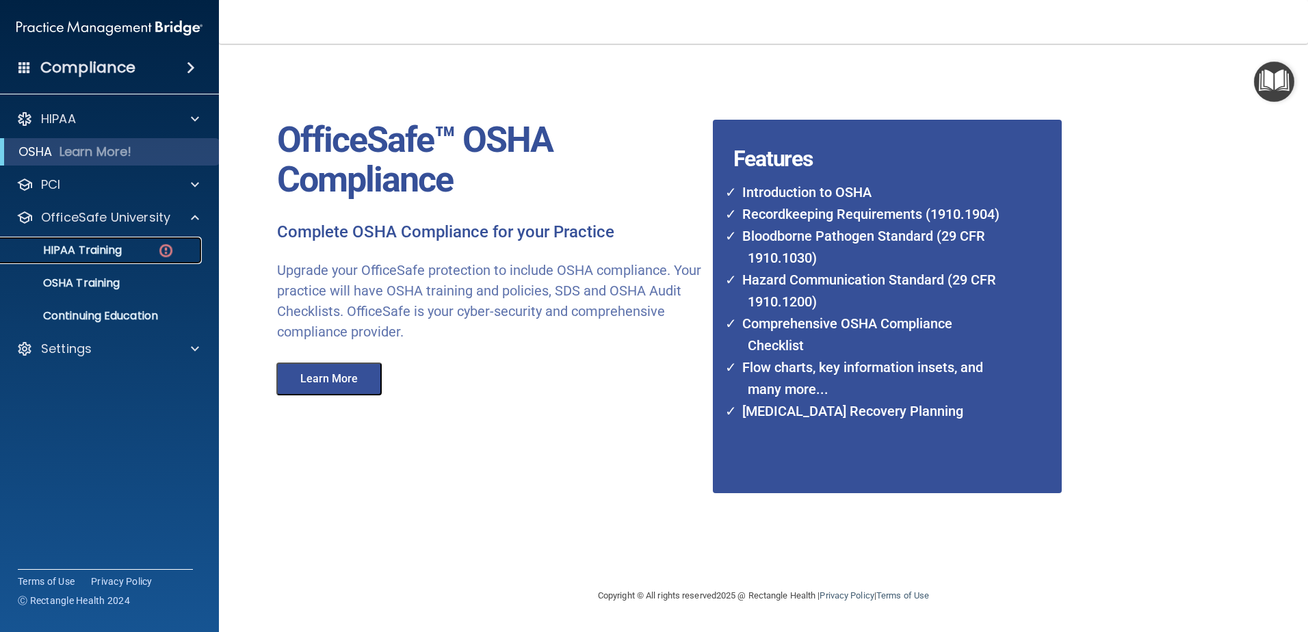
click at [166, 247] on img at bounding box center [165, 250] width 17 height 17
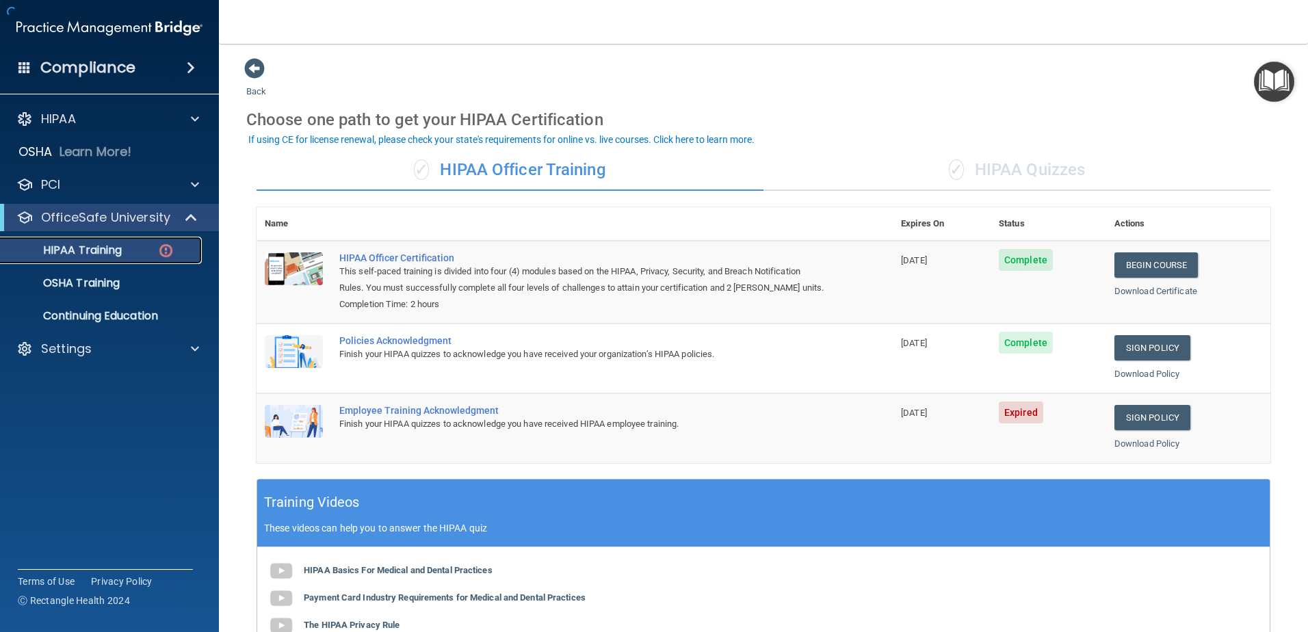
click at [54, 240] on link "HIPAA Training" at bounding box center [93, 250] width 215 height 27
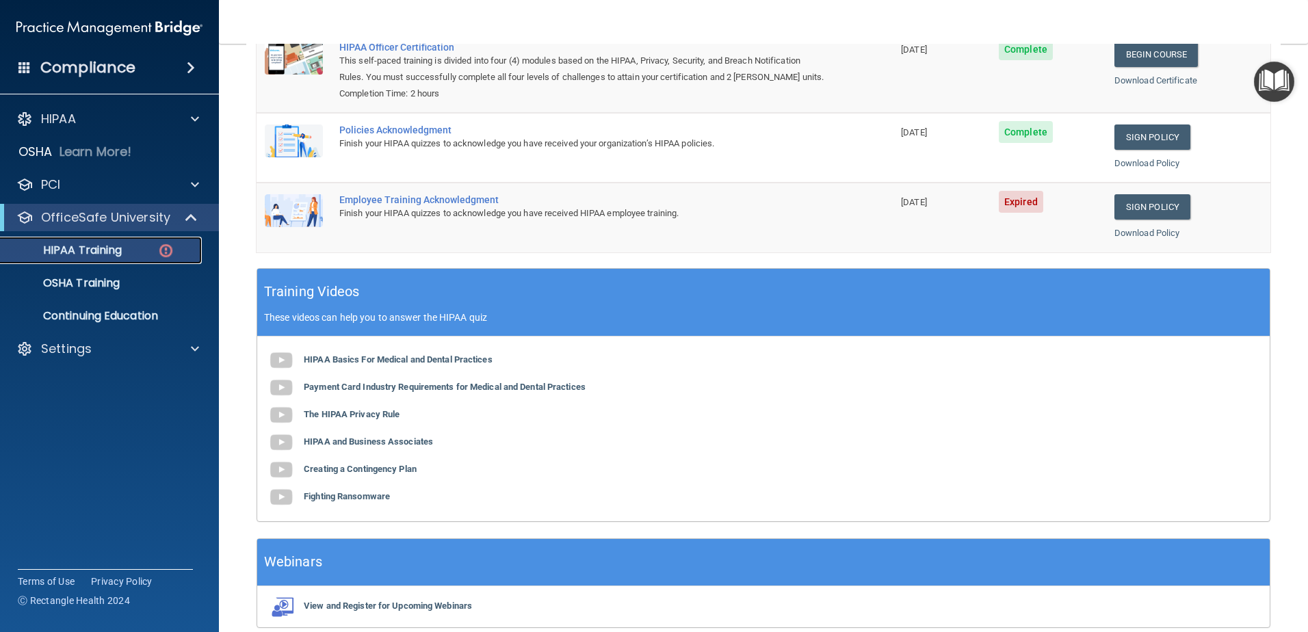
scroll to position [67, 0]
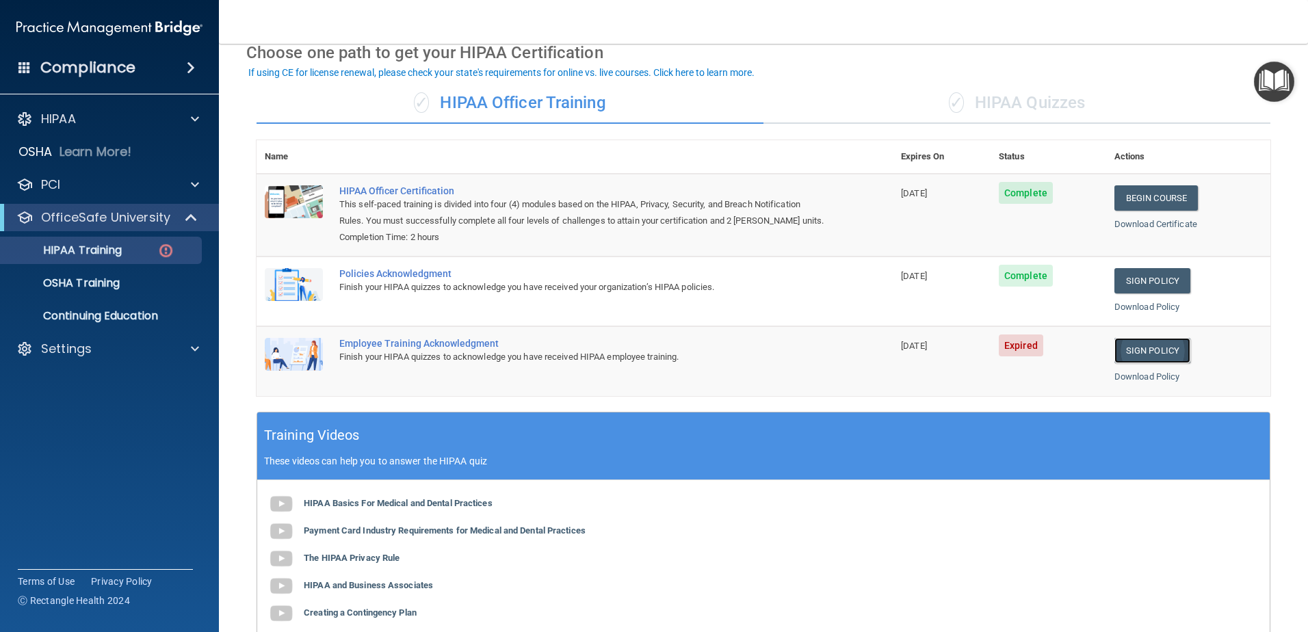
click at [1132, 352] on link "Sign Policy" at bounding box center [1152, 350] width 76 height 25
click at [1114, 382] on link "Download Policy" at bounding box center [1147, 376] width 66 height 10
click at [1019, 353] on span "Expired" at bounding box center [1021, 346] width 44 height 22
click at [538, 357] on div "Finish your HIPAA quizzes to acknowledge you have received HIPAA employee train…" at bounding box center [581, 357] width 485 height 16
click at [484, 353] on div "Finish your HIPAA quizzes to acknowledge you have received HIPAA employee train…" at bounding box center [581, 357] width 485 height 16
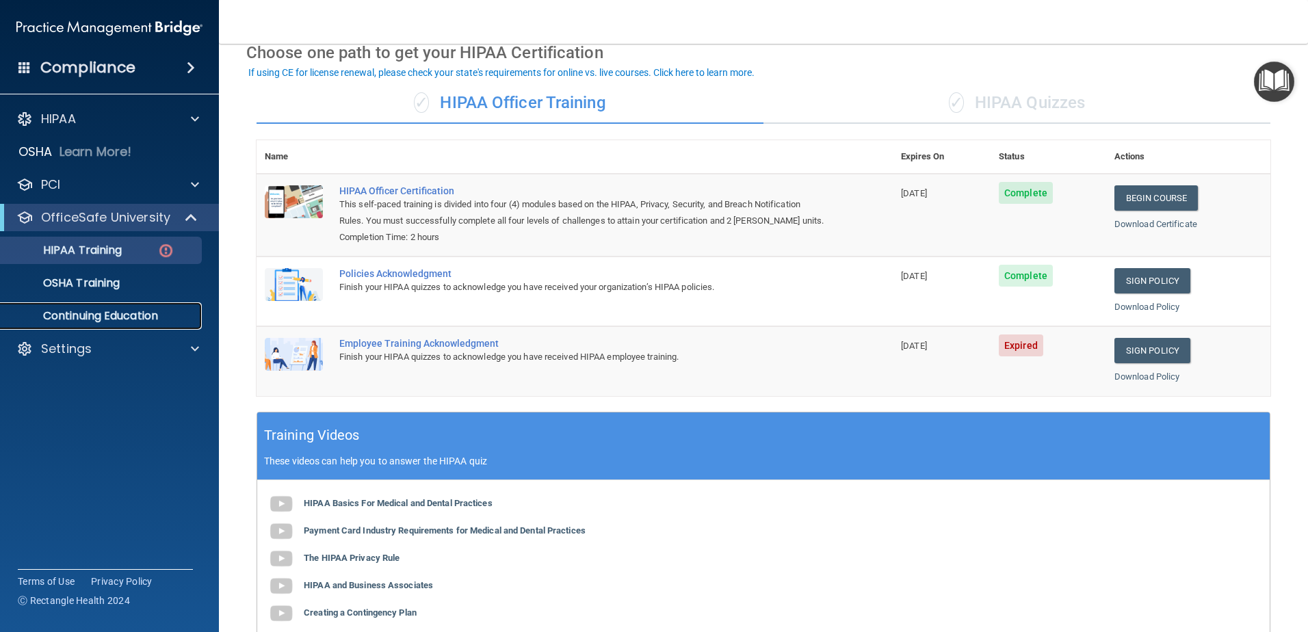
click at [114, 324] on link "Continuing Education" at bounding box center [93, 315] width 215 height 27
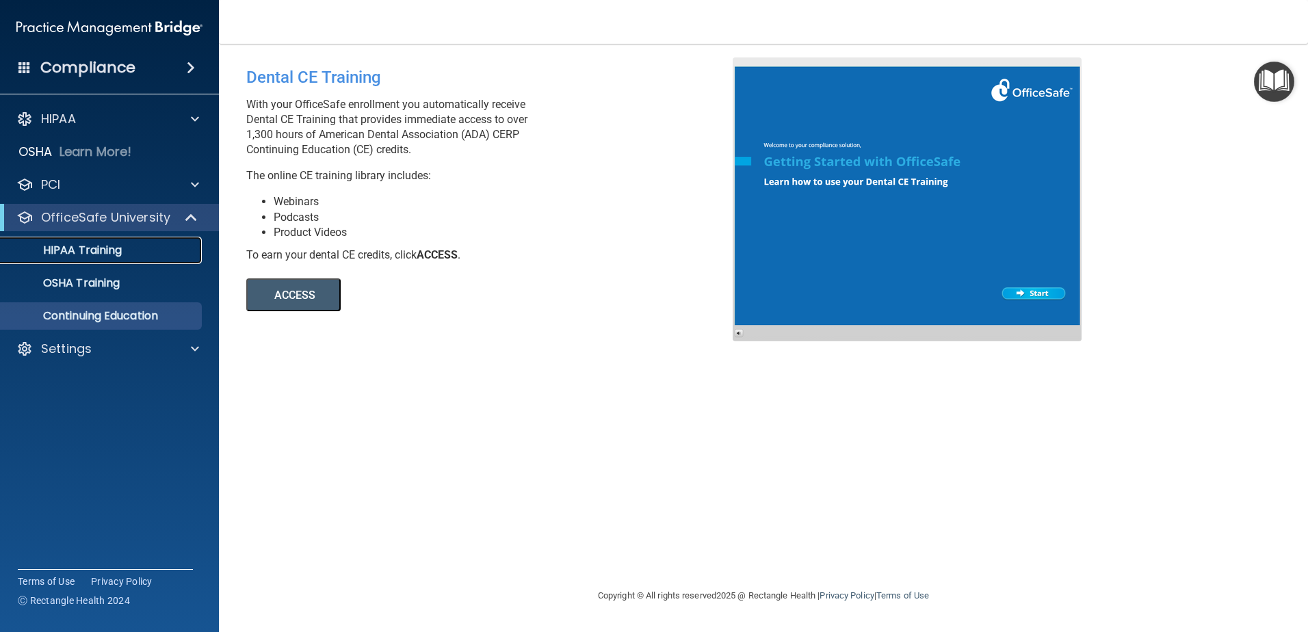
click at [91, 248] on p "HIPAA Training" at bounding box center [65, 251] width 113 height 14
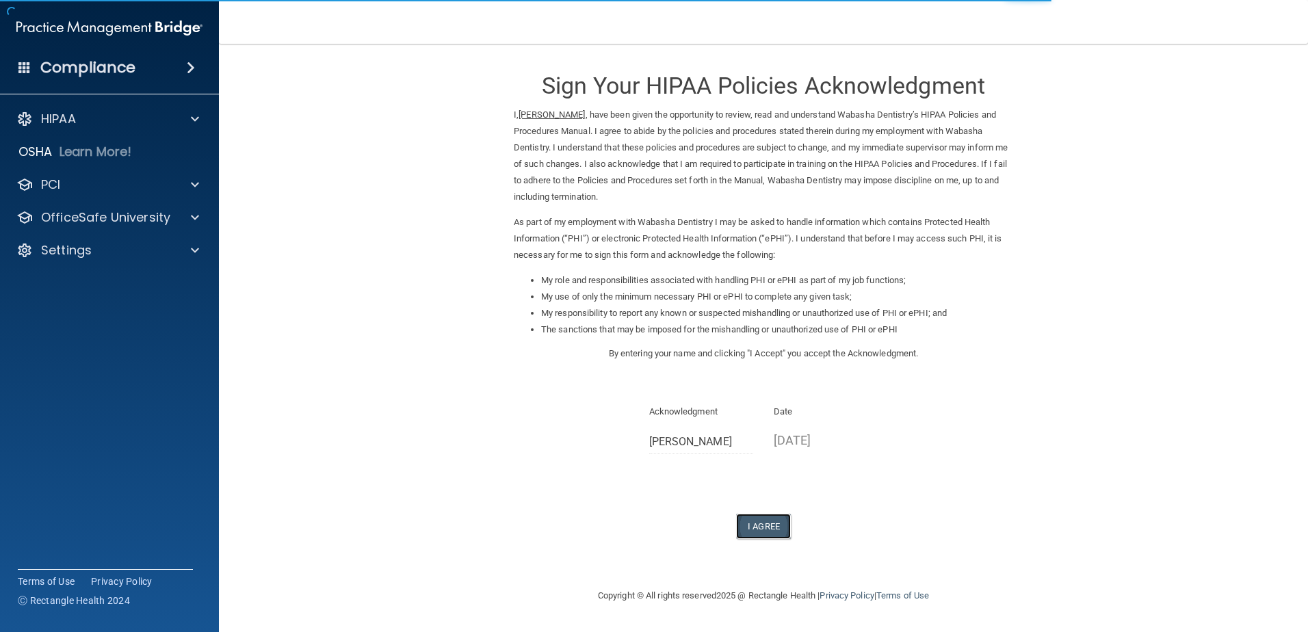
click at [761, 528] on button "I Agree" at bounding box center [763, 526] width 55 height 25
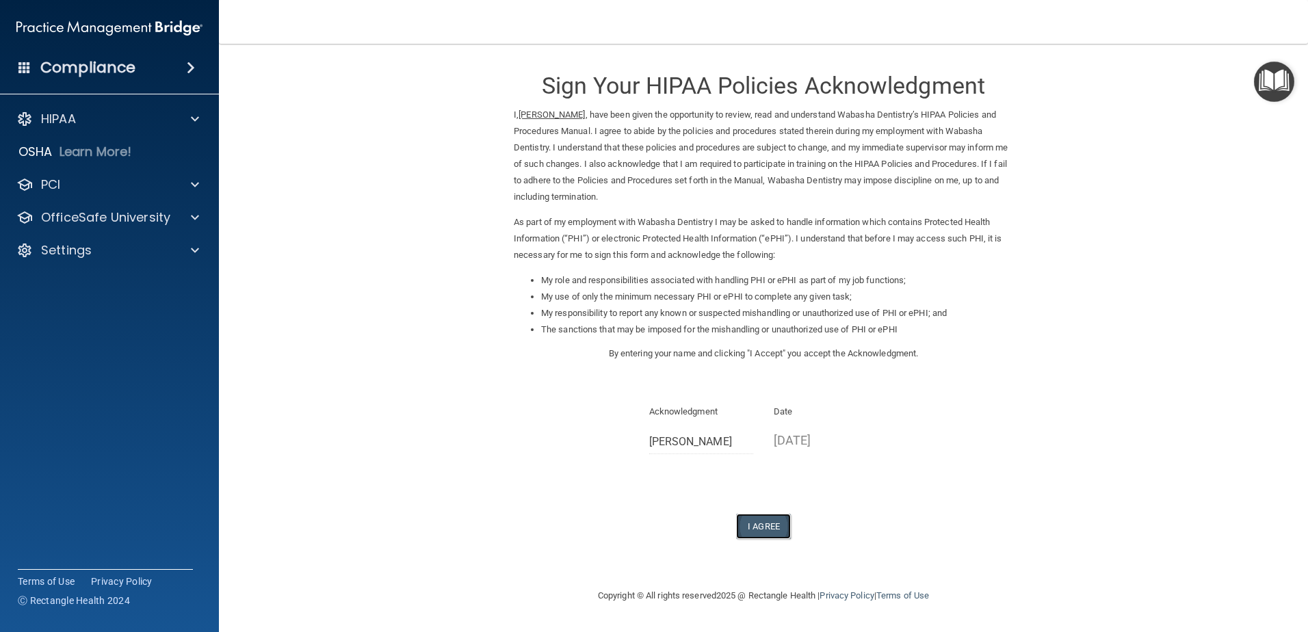
click at [755, 527] on button "I Agree" at bounding box center [763, 526] width 55 height 25
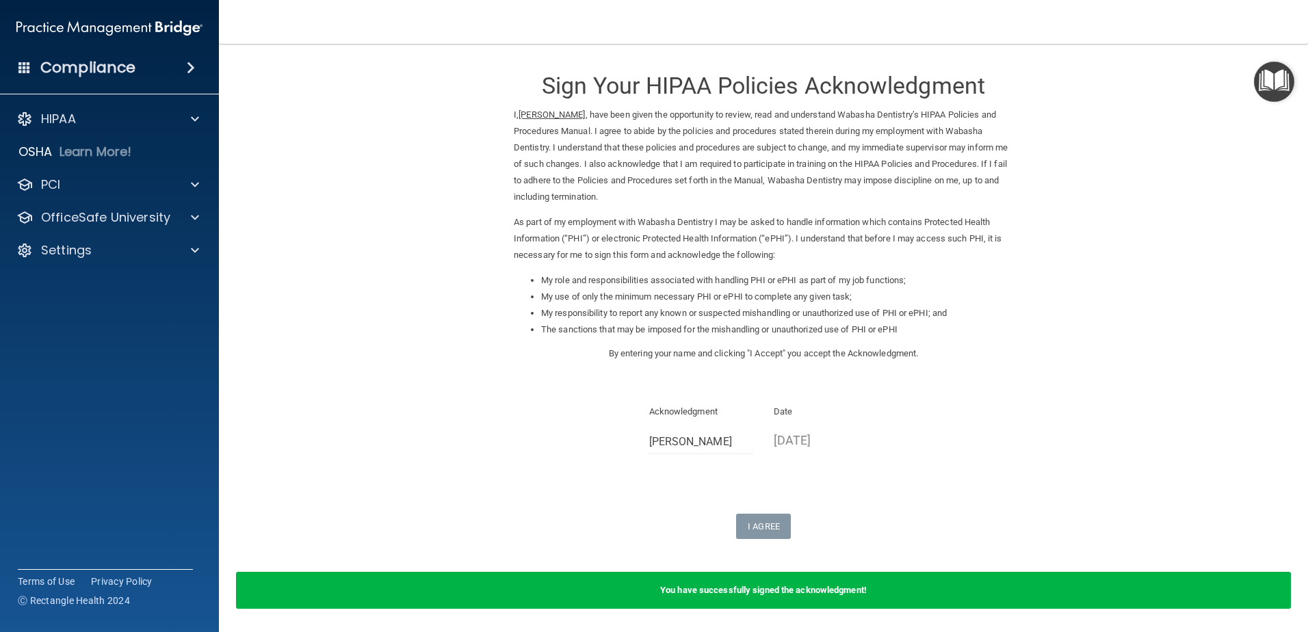
click at [756, 542] on form "Sign Your HIPAA Policies Acknowledgment I, [PERSON_NAME] , have been given the …" at bounding box center [763, 341] width 1034 height 568
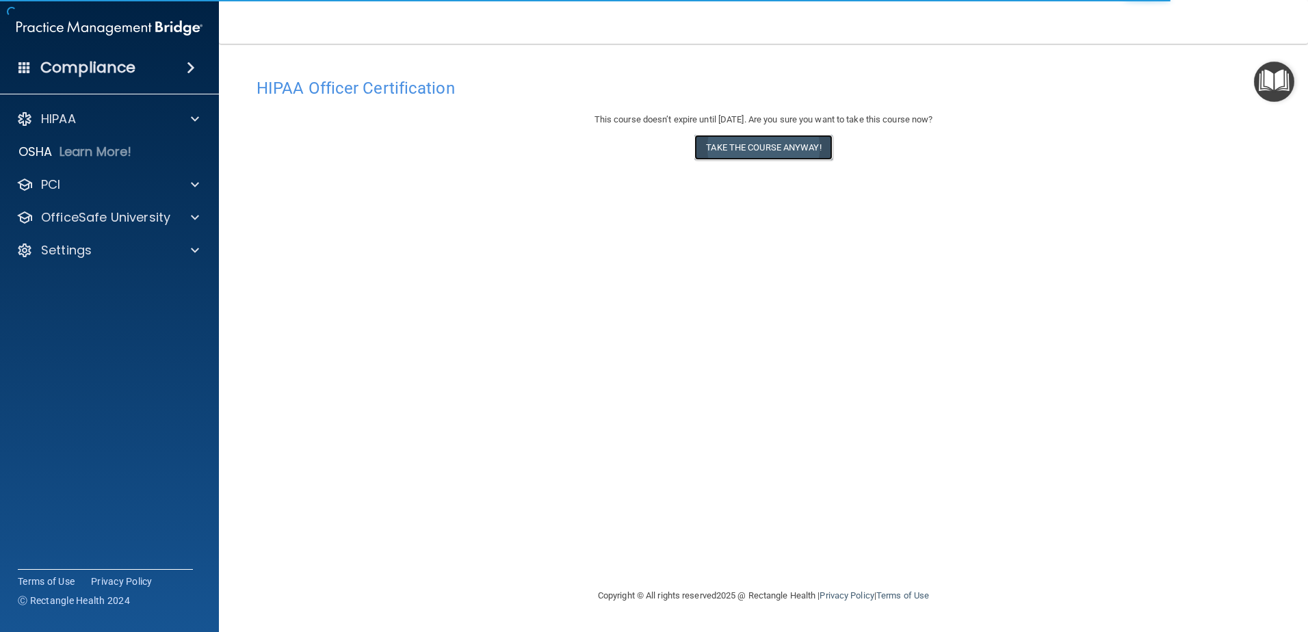
click at [776, 147] on button "Take the course anyway!" at bounding box center [763, 147] width 138 height 25
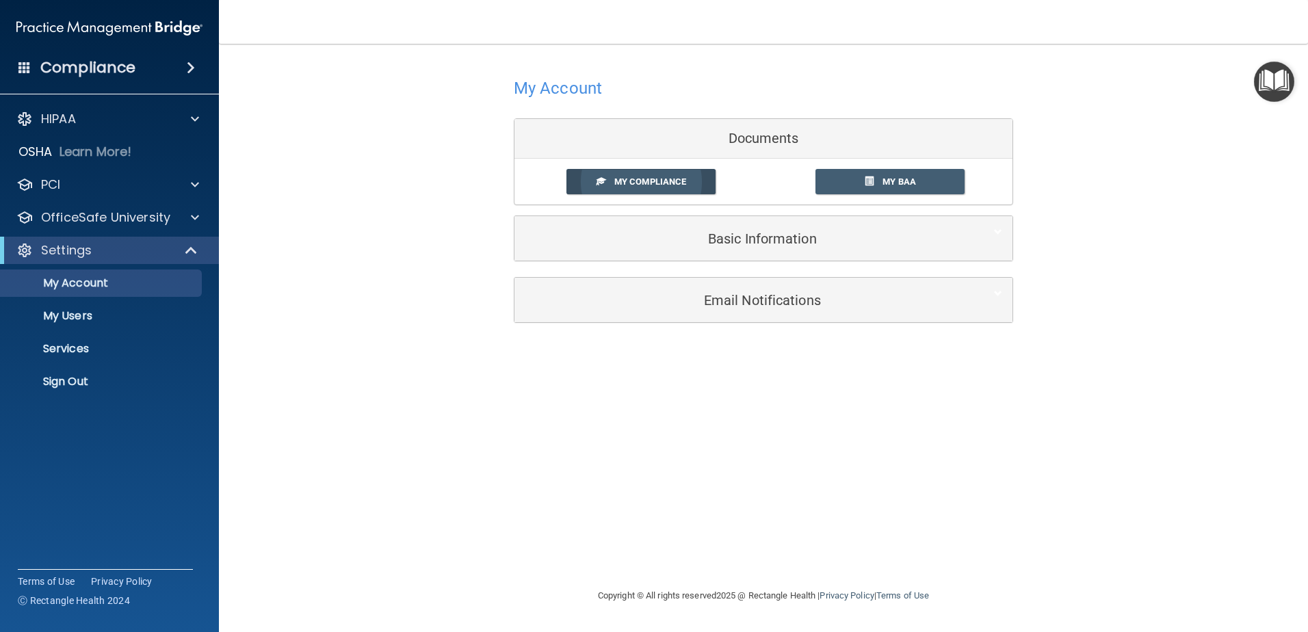
click at [674, 176] on link "My Compliance" at bounding box center [641, 181] width 150 height 25
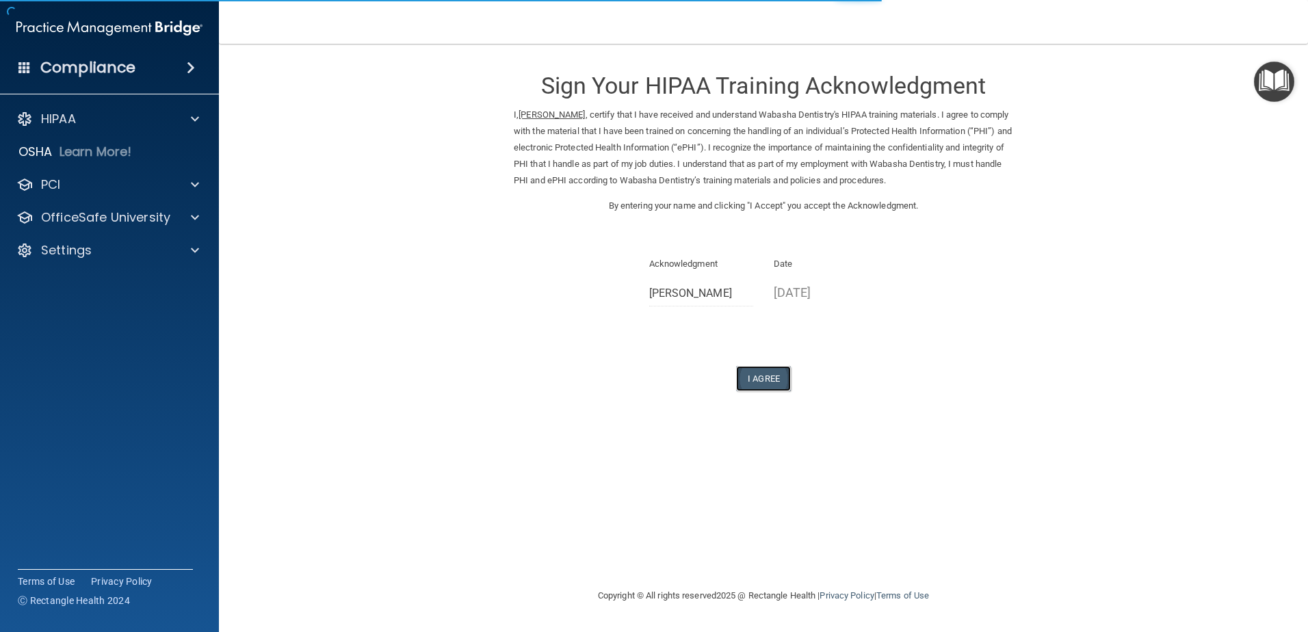
click at [750, 374] on button "I Agree" at bounding box center [763, 378] width 55 height 25
